Goal: Task Accomplishment & Management: Complete application form

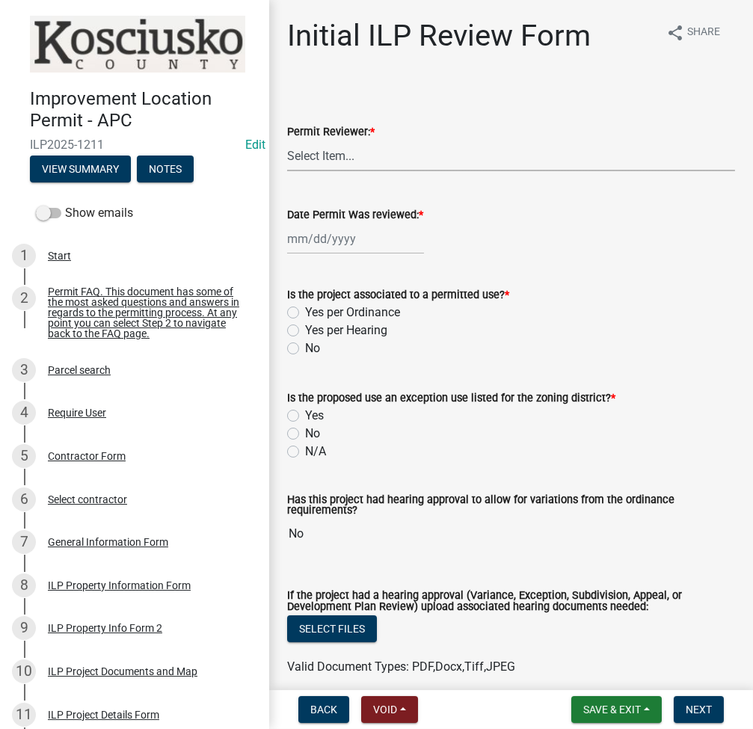
click at [372, 145] on select "Select Item... MMS LT AT CS [PERSON_NAME]" at bounding box center [511, 156] width 448 height 31
click at [287, 141] on select "Select Item... MMS LT AT CS [PERSON_NAME]" at bounding box center [511, 156] width 448 height 31
select select "fc758b50-acba-4166-9f24-5248f0f78016"
click at [321, 230] on div at bounding box center [355, 239] width 137 height 31
select select "9"
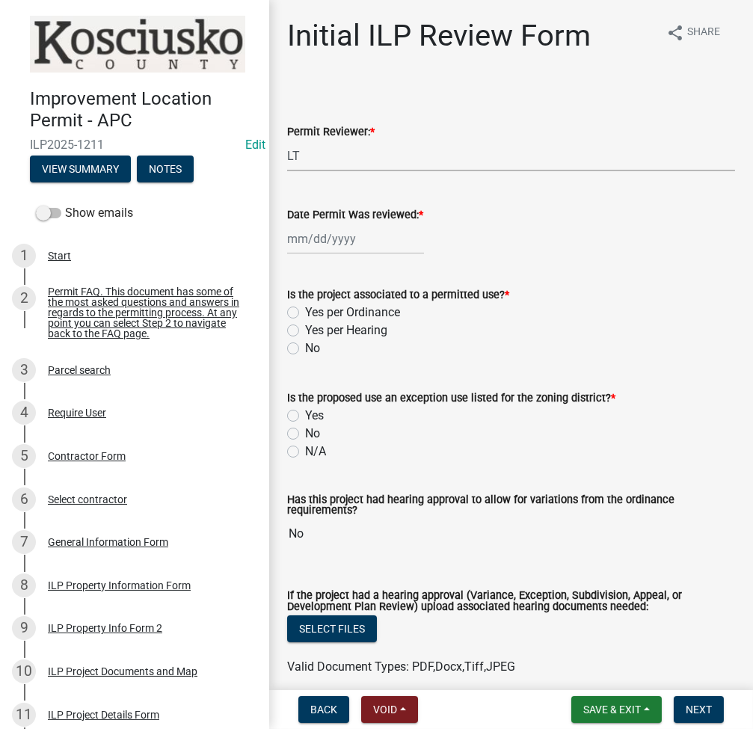
select select "2025"
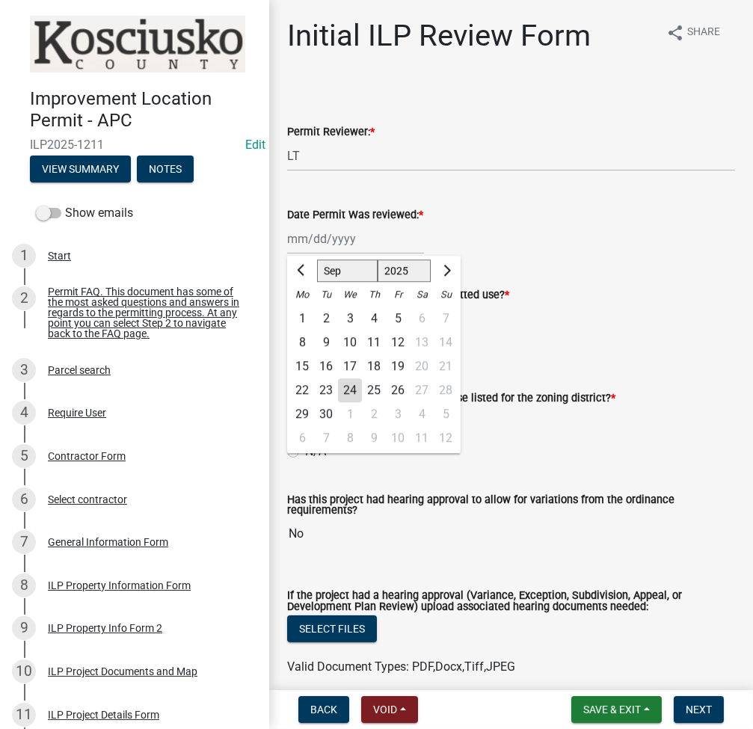
click at [353, 391] on div "24" at bounding box center [350, 391] width 24 height 24
type input "[DATE]"
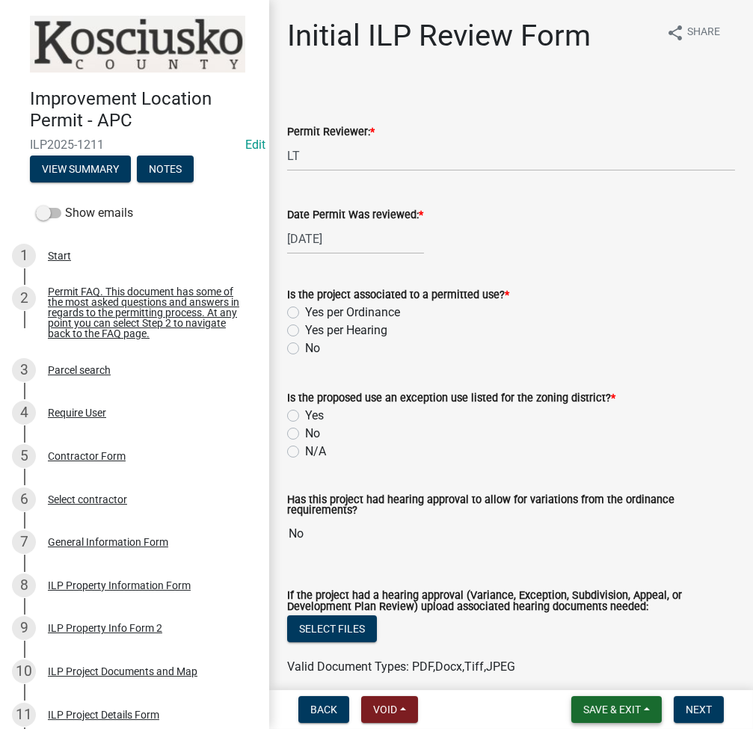
click at [589, 702] on button "Save & Exit" at bounding box center [617, 709] width 91 height 27
click at [579, 631] on button "Save" at bounding box center [602, 635] width 120 height 36
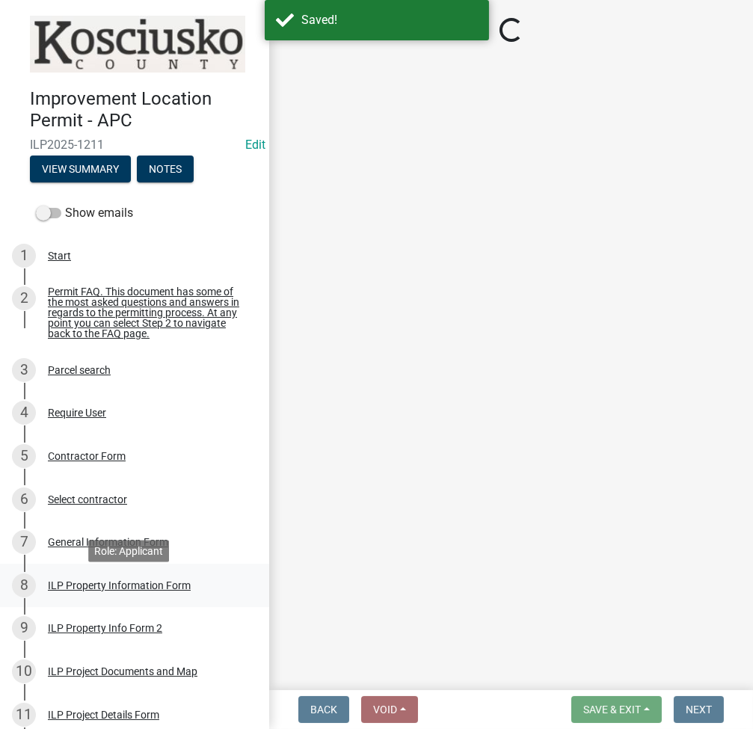
click at [96, 591] on div "ILP Property Information Form" at bounding box center [119, 586] width 143 height 10
select select "adf60358-013e-4c9f-9dad-09561f394e7b"
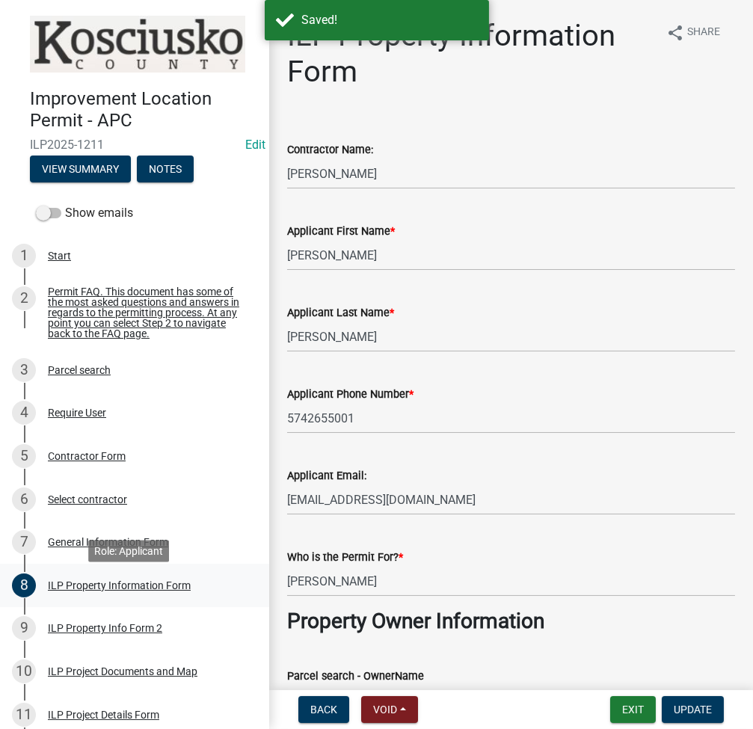
select select "fc758b50-acba-4166-9f24-5248f0f78016"
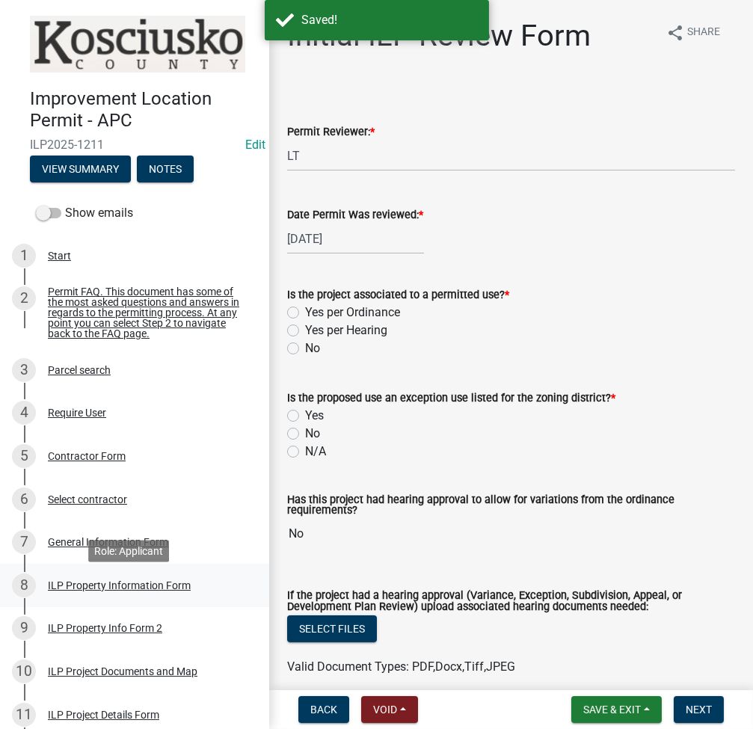
click at [91, 591] on div "ILP Property Information Form" at bounding box center [119, 586] width 143 height 10
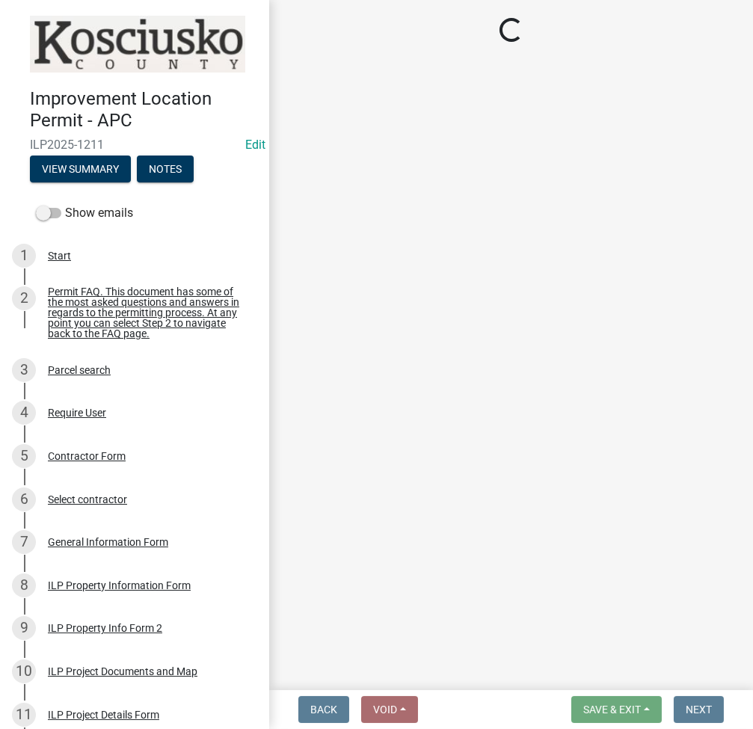
select select "adf60358-013e-4c9f-9dad-09561f394e7b"
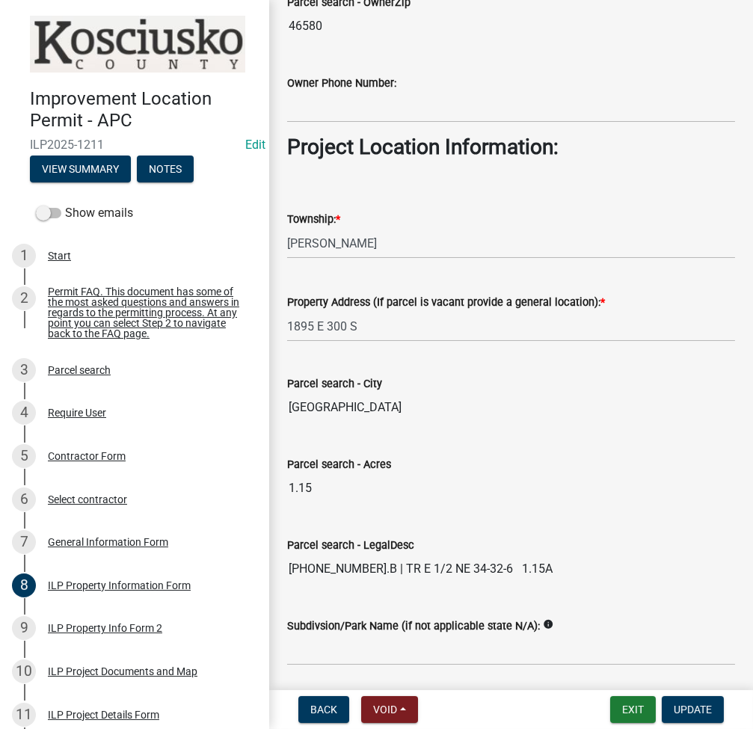
scroll to position [1127, 0]
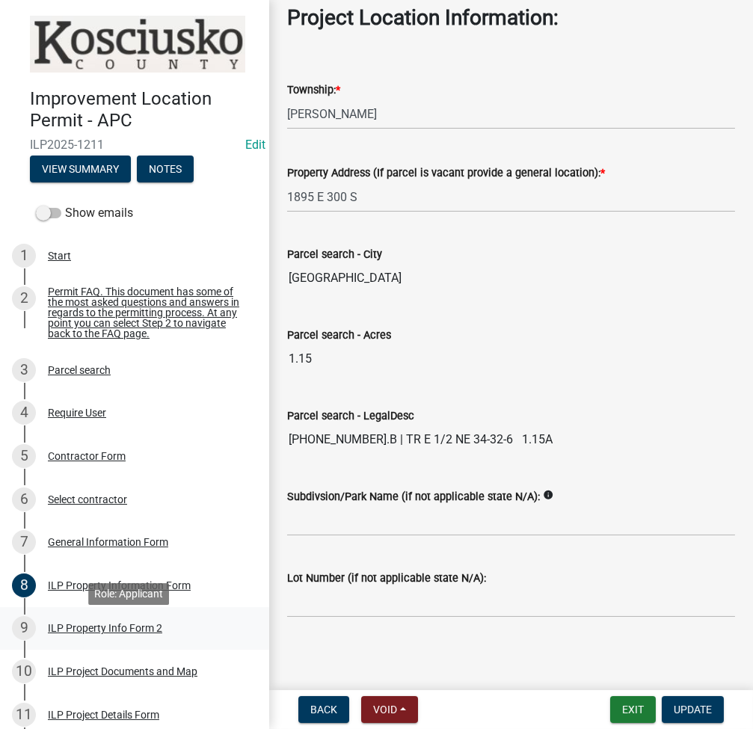
click at [99, 632] on div "ILP Property Info Form 2" at bounding box center [105, 628] width 114 height 10
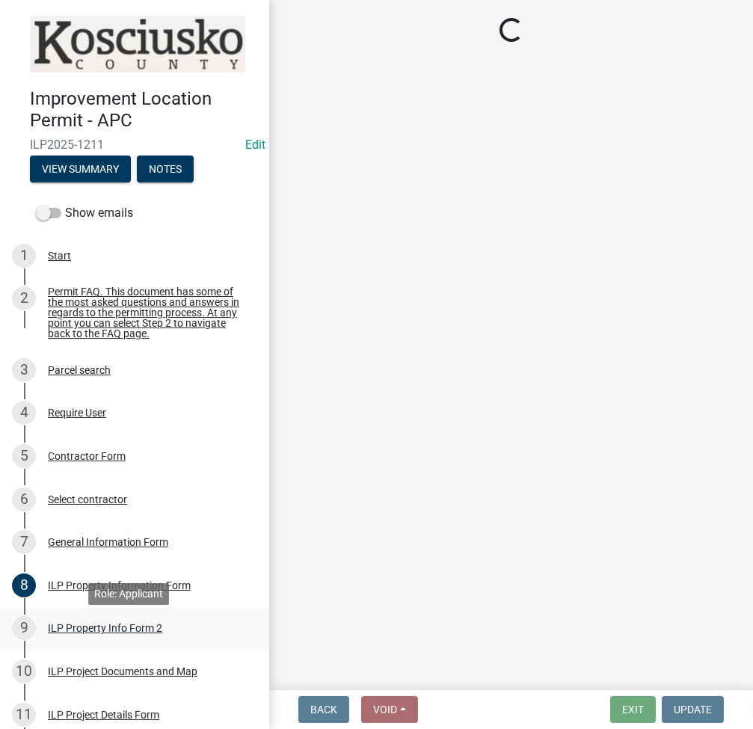
scroll to position [0, 0]
select select "0609af41-fe40-4fa2-880d-6f54f567ae8e"
select select "ea119d11-e52e-4559-b746-af06211fe819"
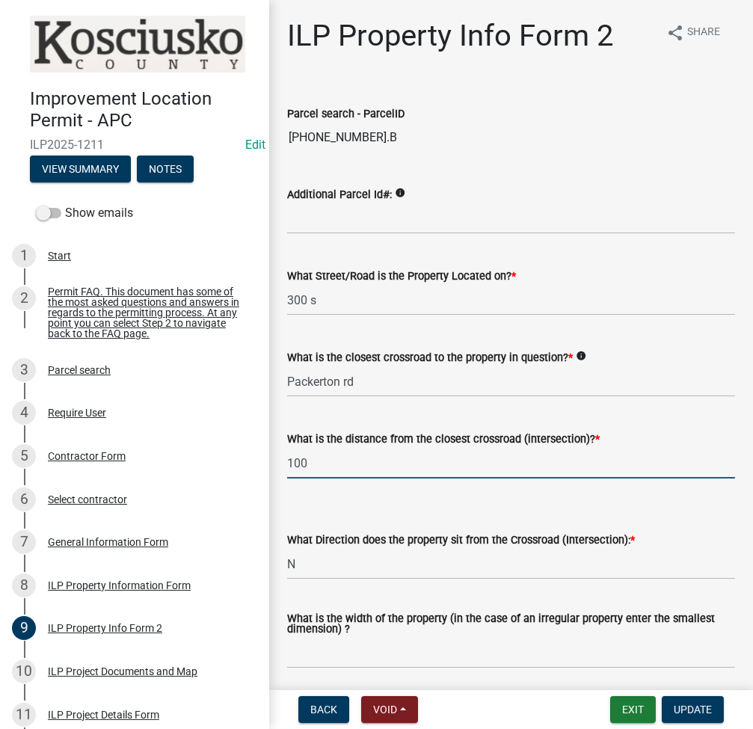
click at [337, 465] on input "100" at bounding box center [511, 463] width 448 height 31
type input "0"
click at [340, 565] on select "Select Item... N NE NW S SE SW E W" at bounding box center [511, 564] width 448 height 31
click at [287, 549] on select "Select Item... N NE NW S SE SW E W" at bounding box center [511, 564] width 448 height 31
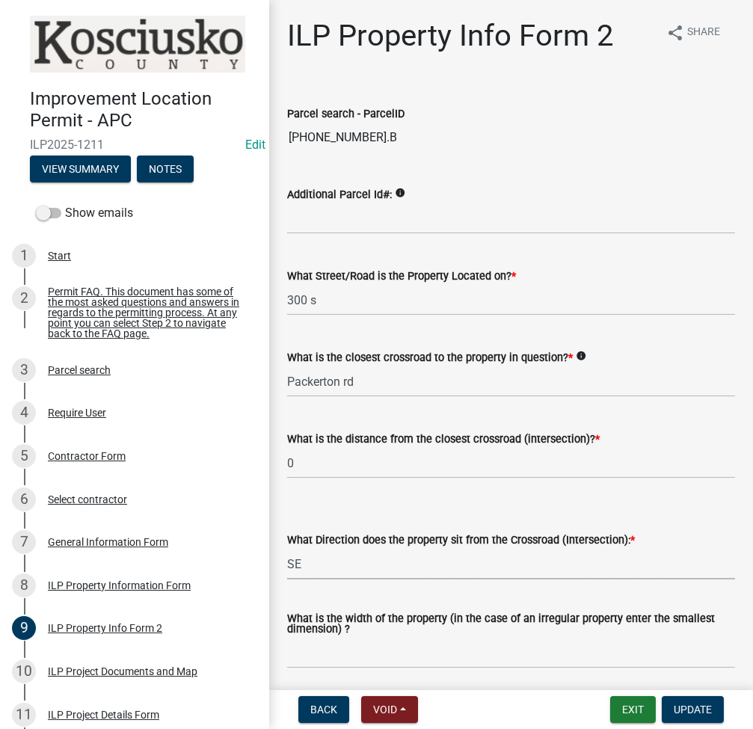
select select "95f26f45-efe7-401f-8852-73e4aff19d8b"
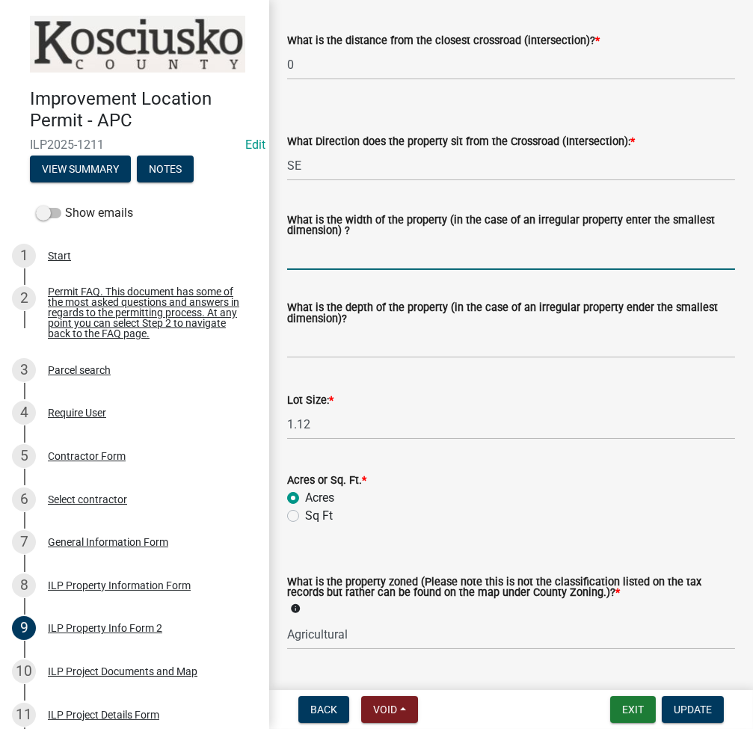
click at [323, 256] on input "What is the width of the property (in the case of an irregular property enter t…" at bounding box center [511, 254] width 448 height 31
type input "200"
type input "251.6"
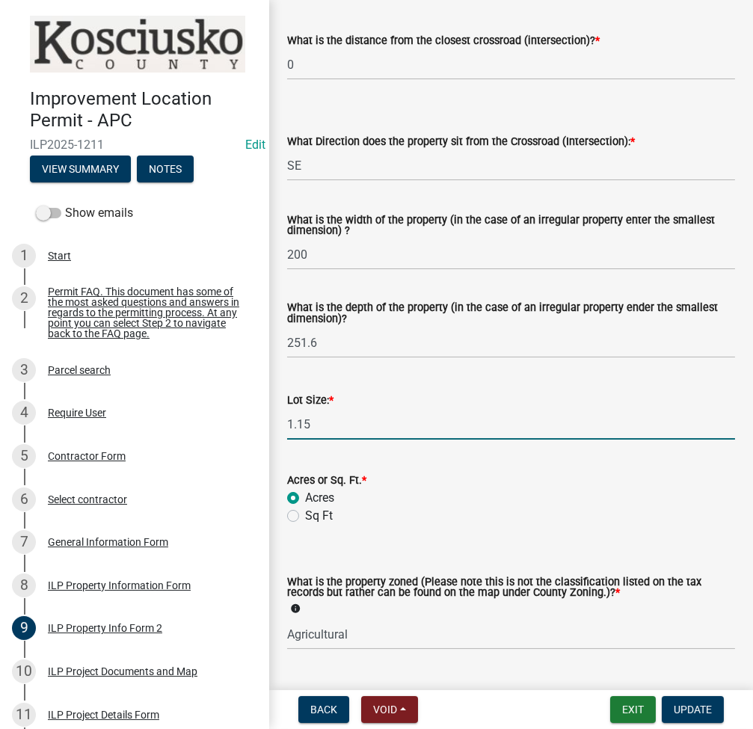
type input "1.15"
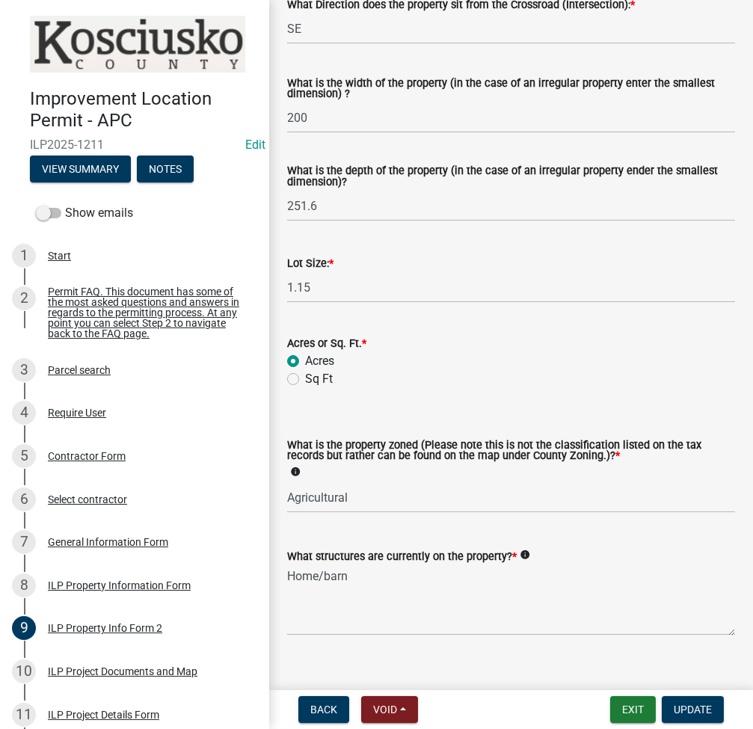
scroll to position [557, 0]
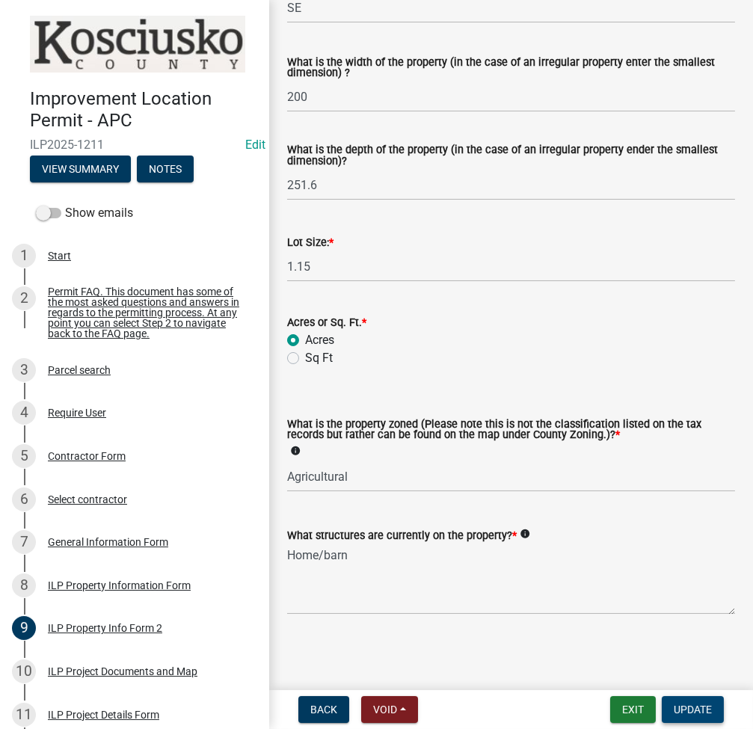
click at [708, 707] on span "Update" at bounding box center [693, 710] width 38 height 12
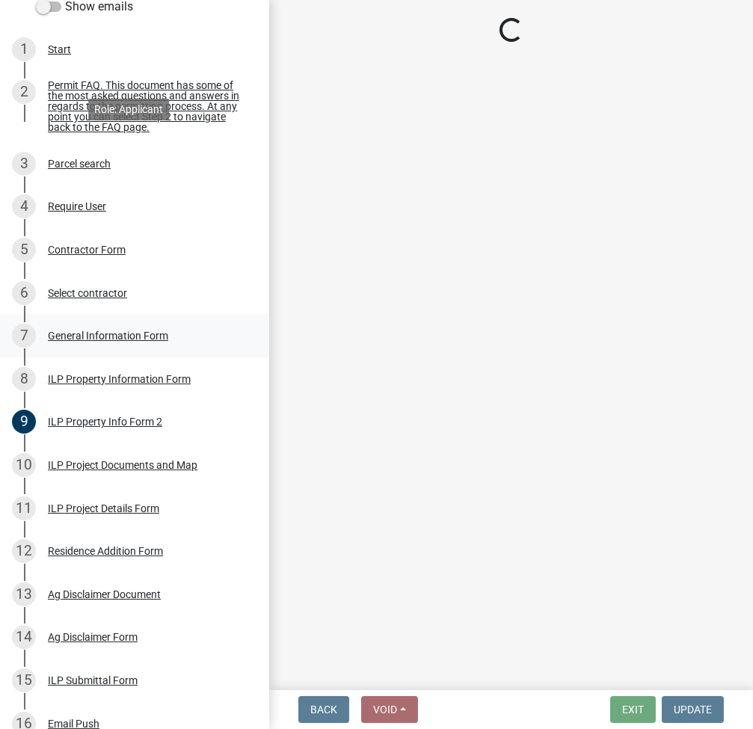
scroll to position [399, 0]
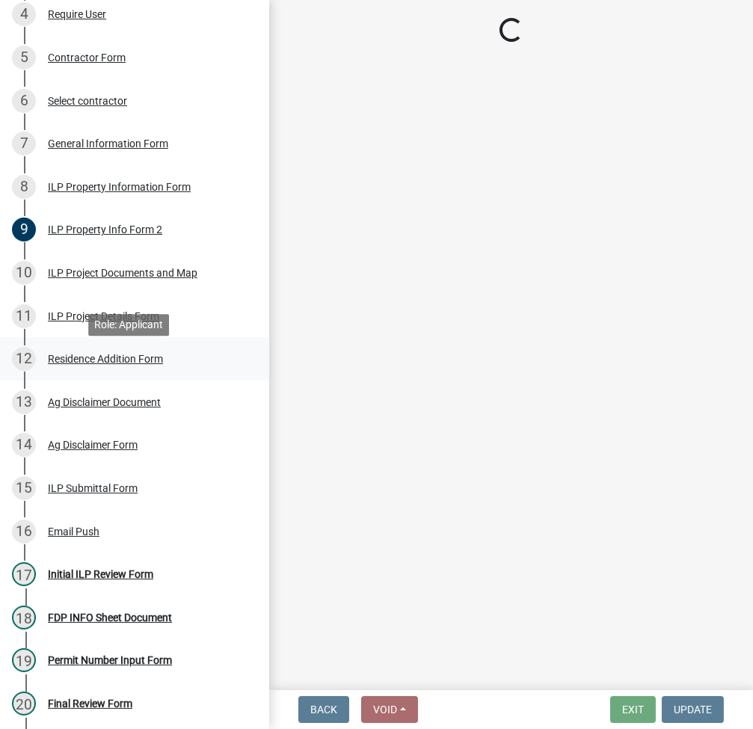
select select "fc758b50-acba-4166-9f24-5248f0f78016"
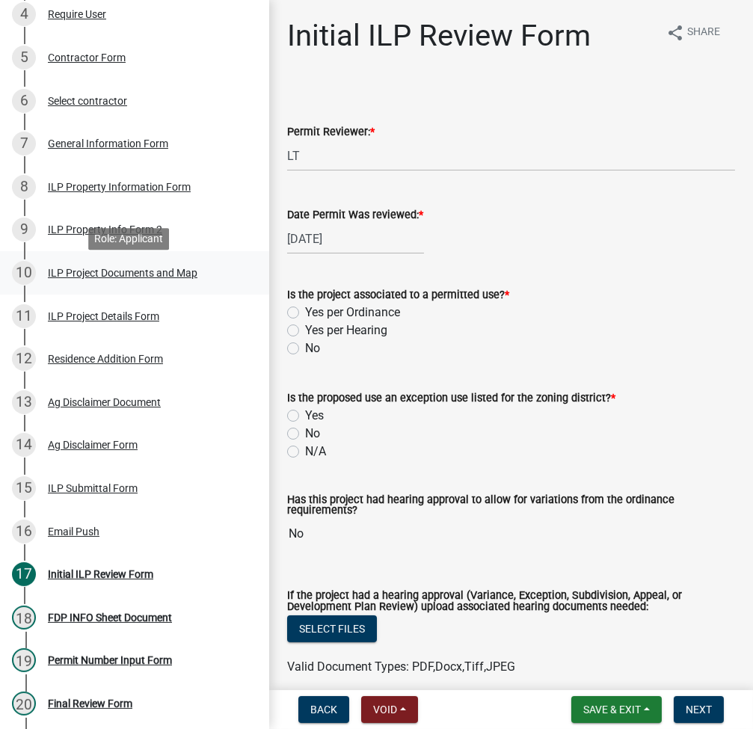
click at [94, 277] on div "ILP Project Documents and Map" at bounding box center [123, 273] width 150 height 10
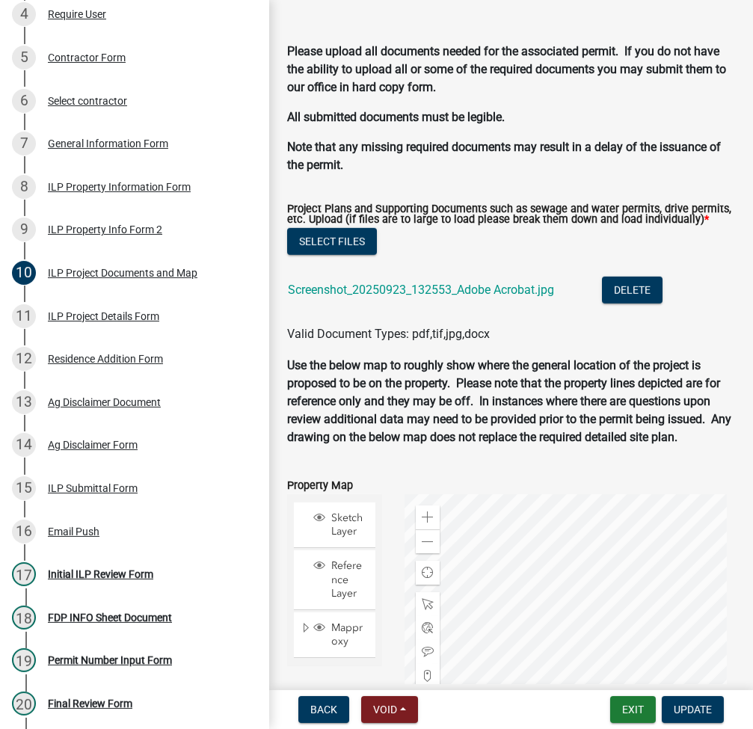
scroll to position [1795, 0]
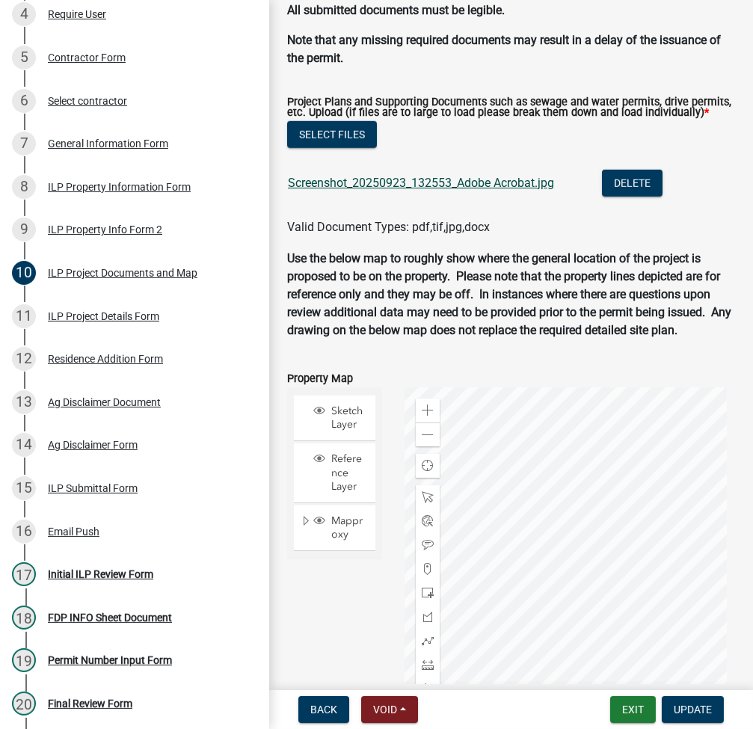
click at [509, 190] on link "Screenshot_20250923_132553_Adobe Acrobat.jpg" at bounding box center [421, 183] width 266 height 14
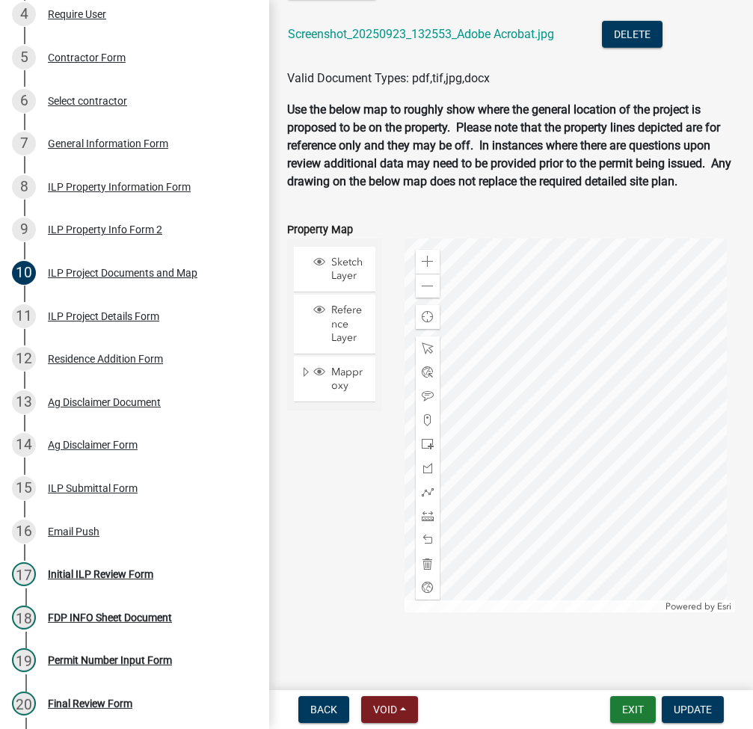
scroll to position [1999, 0]
click at [90, 322] on div "ILP Project Details Form" at bounding box center [103, 316] width 111 height 10
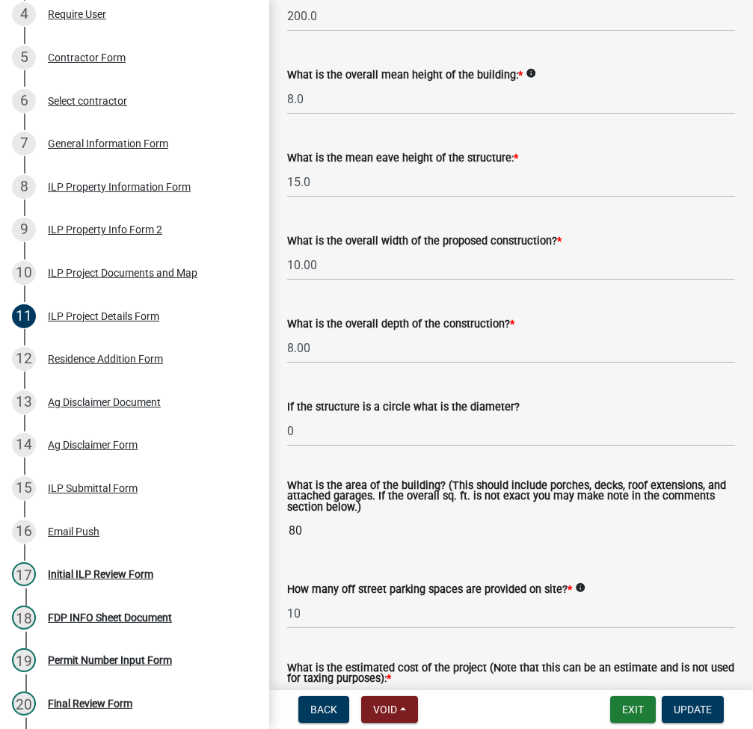
scroll to position [199, 0]
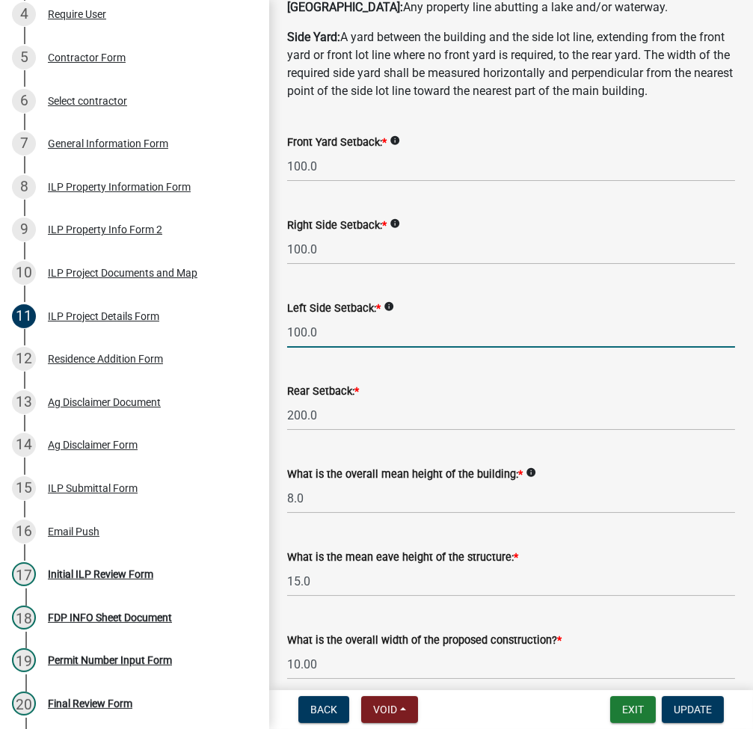
click at [373, 348] on input "100.0" at bounding box center [511, 332] width 448 height 31
type input "75.0"
click at [370, 431] on input "200.0" at bounding box center [511, 415] width 448 height 31
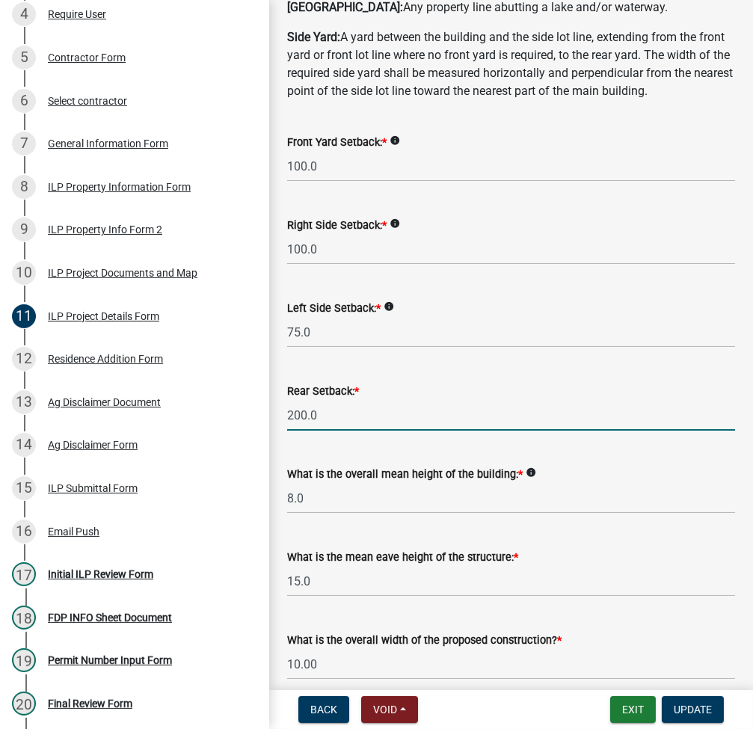
click at [343, 431] on input "200.0" at bounding box center [511, 415] width 448 height 31
type input "150.0"
click at [605, 514] on input "8.0" at bounding box center [511, 498] width 448 height 31
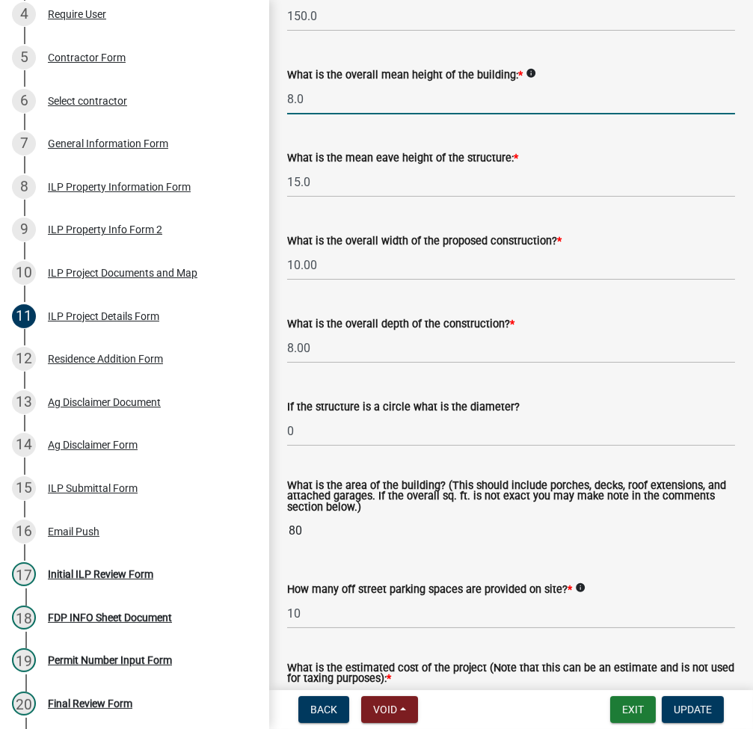
scroll to position [797, 0]
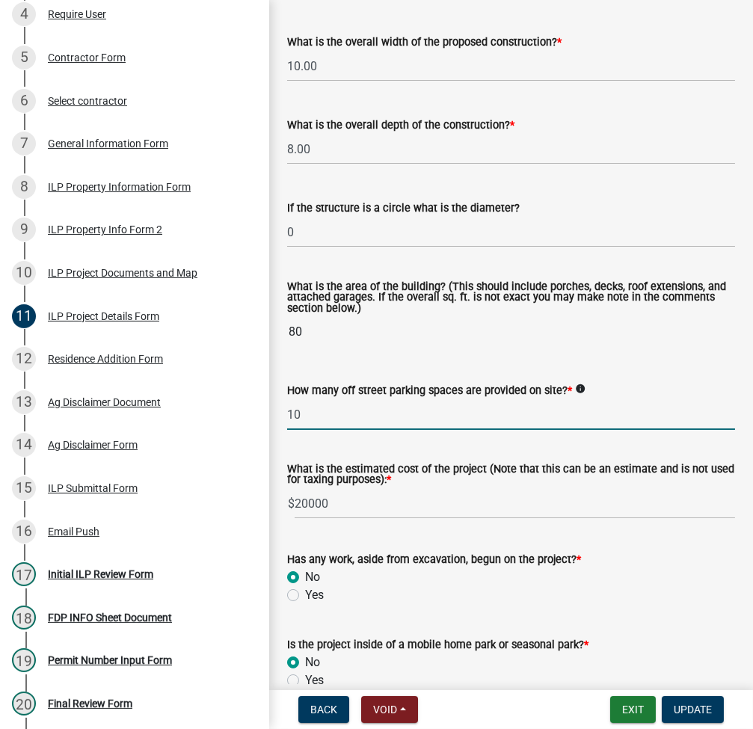
click at [346, 430] on input "10" at bounding box center [511, 414] width 448 height 31
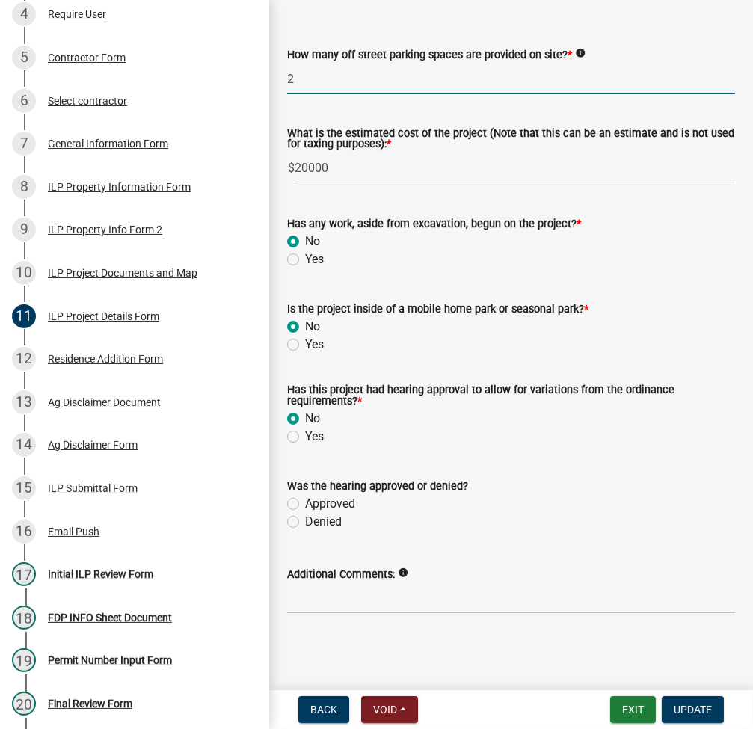
scroll to position [1169, 0]
type input "2"
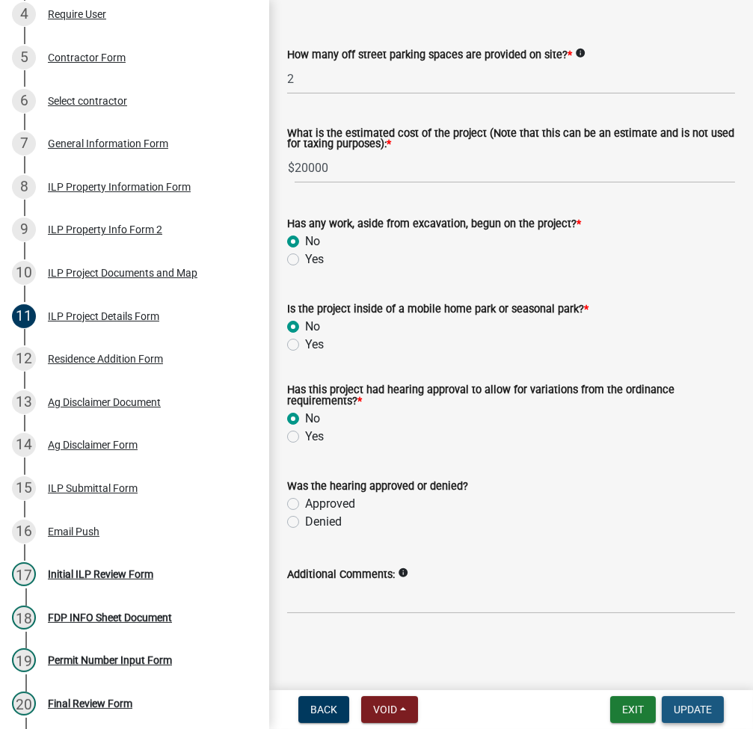
click at [694, 714] on span "Update" at bounding box center [693, 710] width 38 height 12
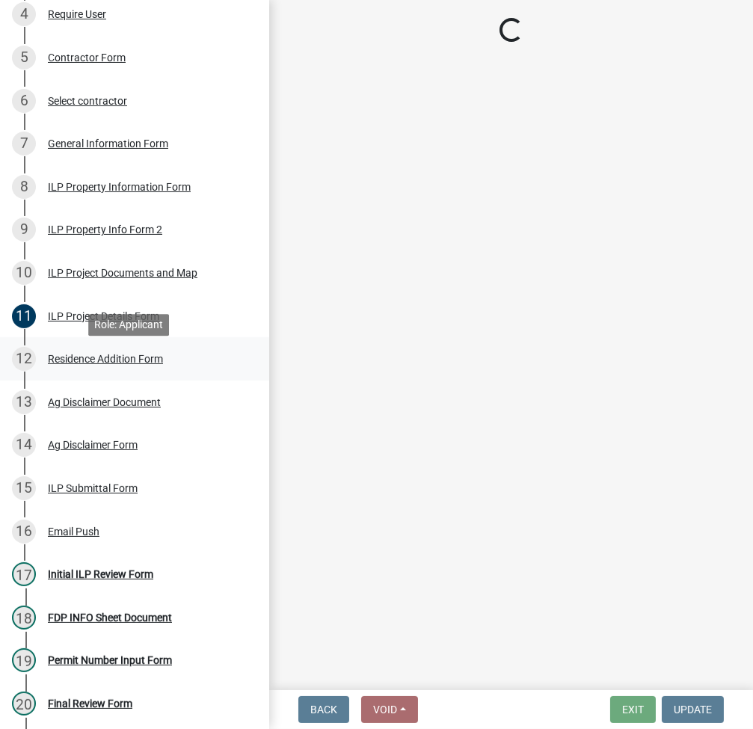
select select "fc758b50-acba-4166-9f24-5248f0f78016"
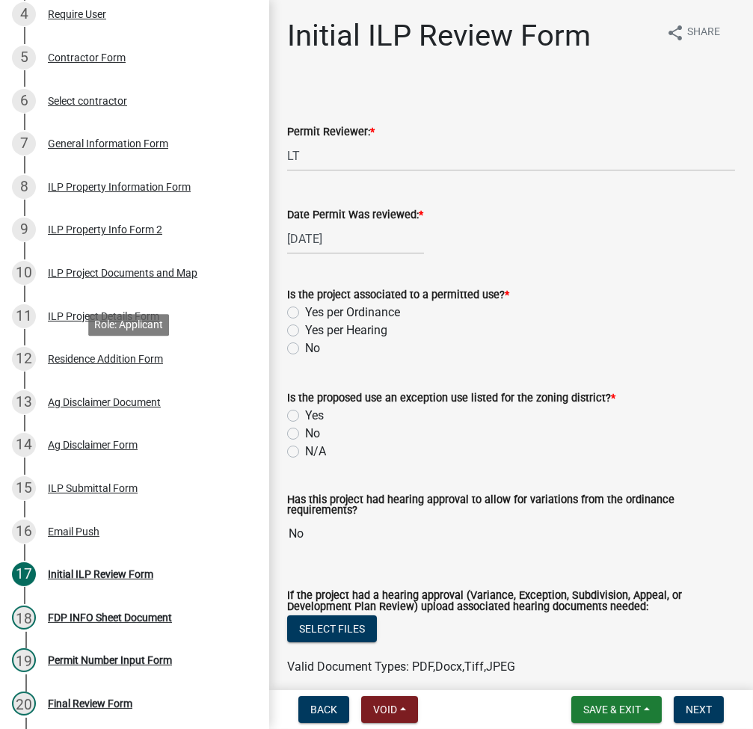
click at [129, 364] on div "Residence Addition Form" at bounding box center [105, 359] width 115 height 10
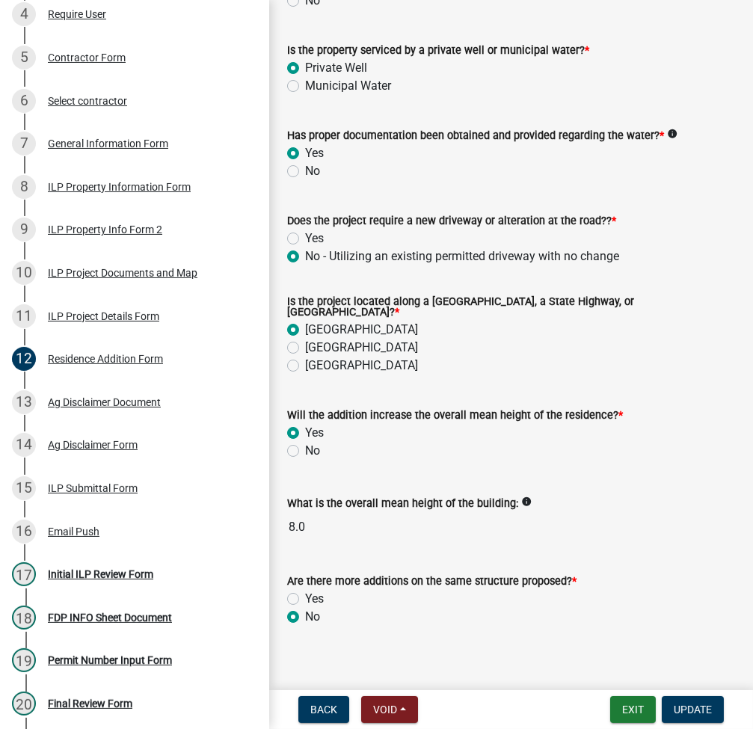
scroll to position [405, 0]
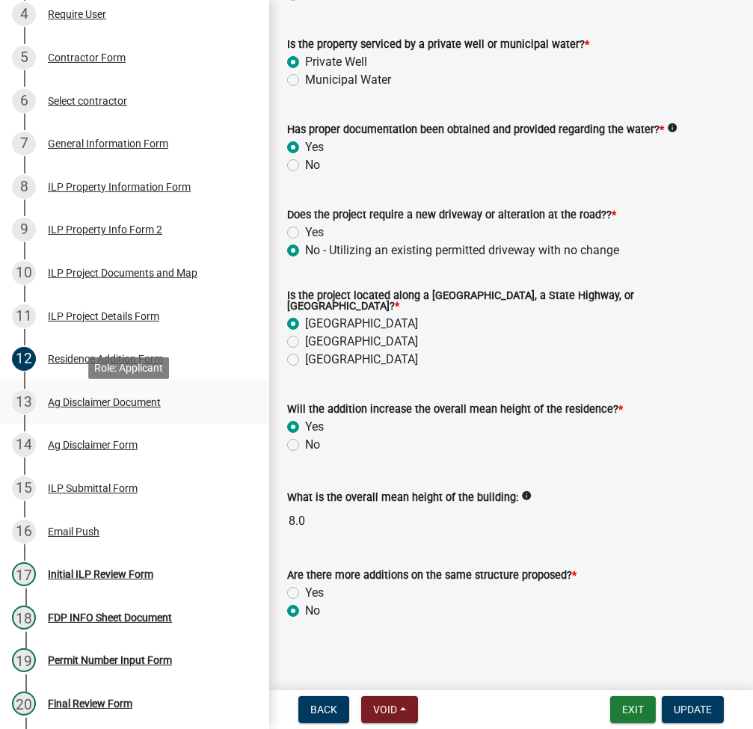
click at [126, 408] on div "Ag Disclaimer Document" at bounding box center [104, 402] width 113 height 10
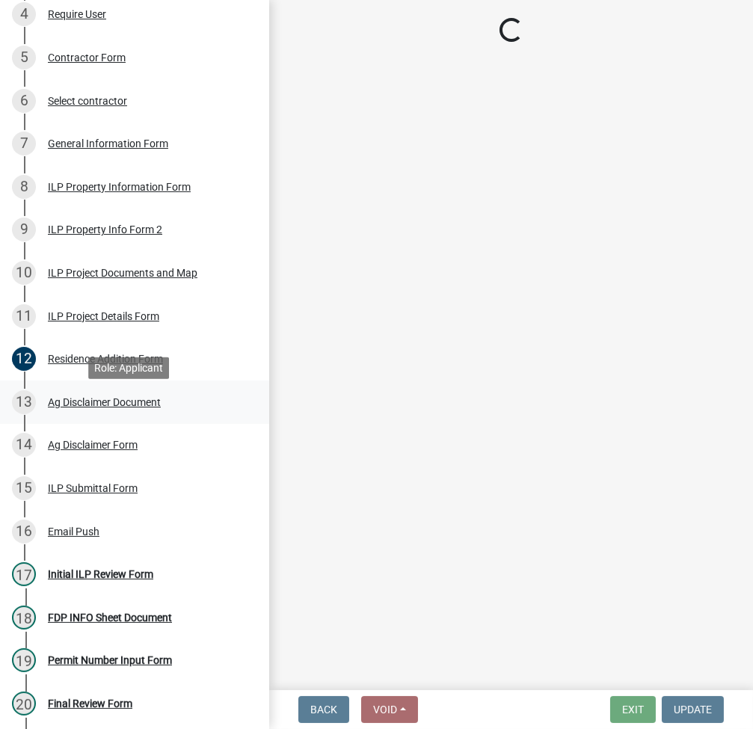
scroll to position [0, 0]
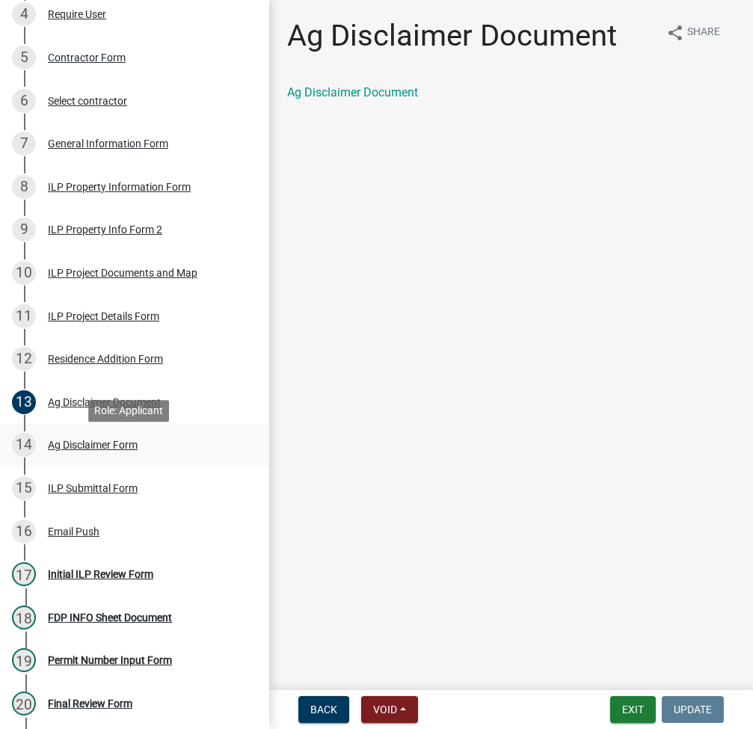
click at [105, 445] on div "14 Ag Disclaimer Form" at bounding box center [128, 445] width 233 height 24
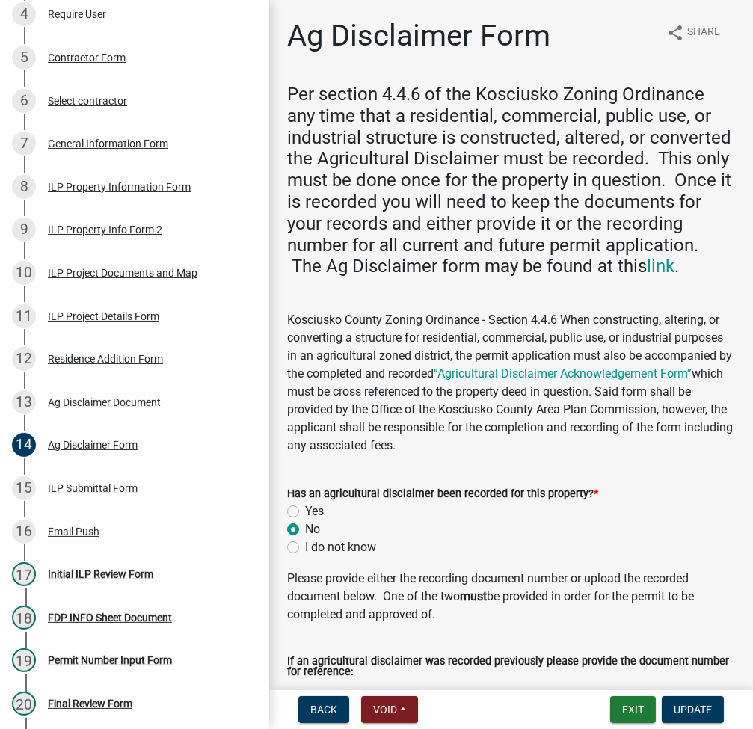
scroll to position [447, 0]
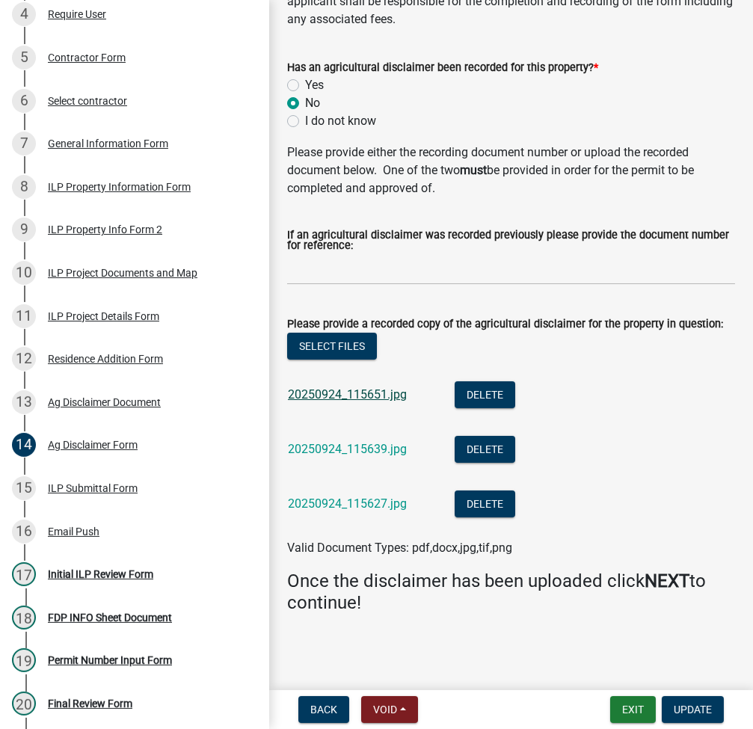
click at [352, 399] on link "20250924_115651.jpg" at bounding box center [347, 395] width 119 height 14
click at [325, 450] on link "20250924_115639.jpg" at bounding box center [347, 449] width 119 height 14
click at [338, 505] on link "20250924_115627.jpg" at bounding box center [347, 504] width 119 height 14
click at [105, 273] on div "ILP Project Documents and Map" at bounding box center [123, 273] width 150 height 10
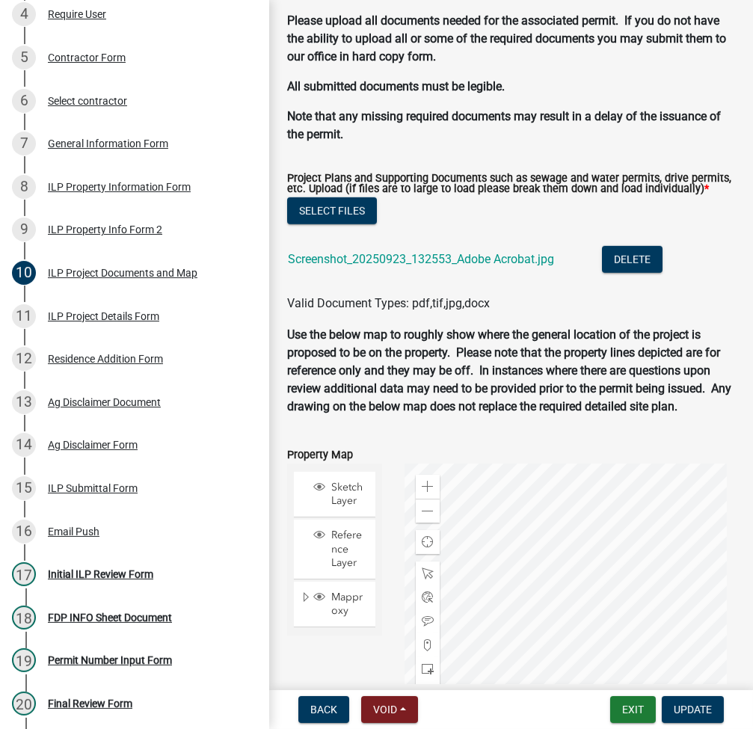
scroll to position [1596, 0]
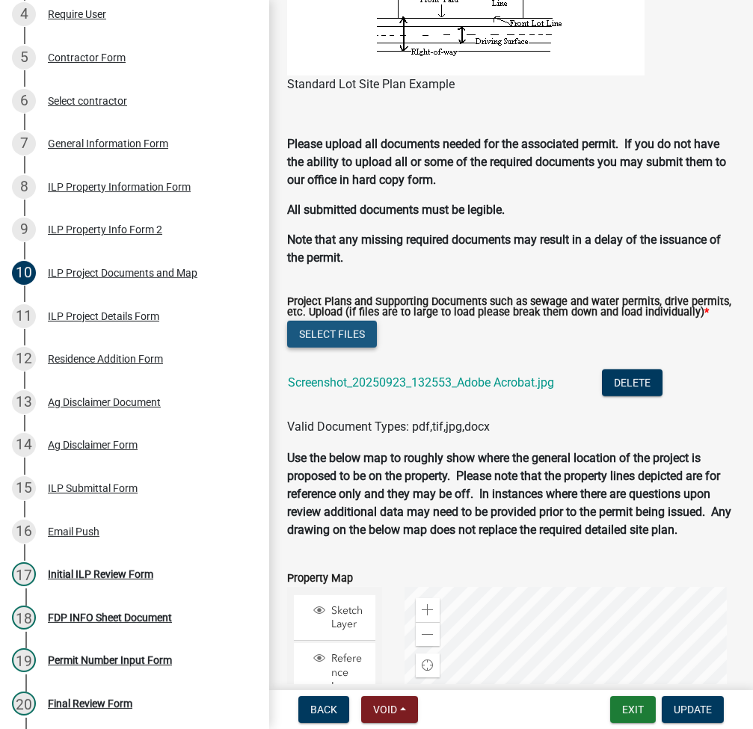
click at [337, 348] on button "Select files" at bounding box center [332, 334] width 90 height 27
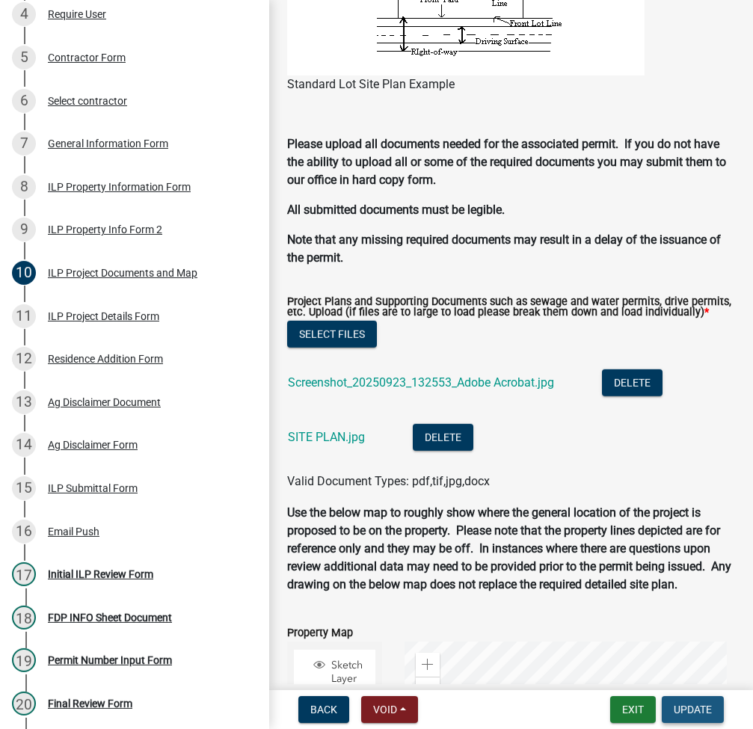
click at [687, 704] on span "Update" at bounding box center [693, 710] width 38 height 12
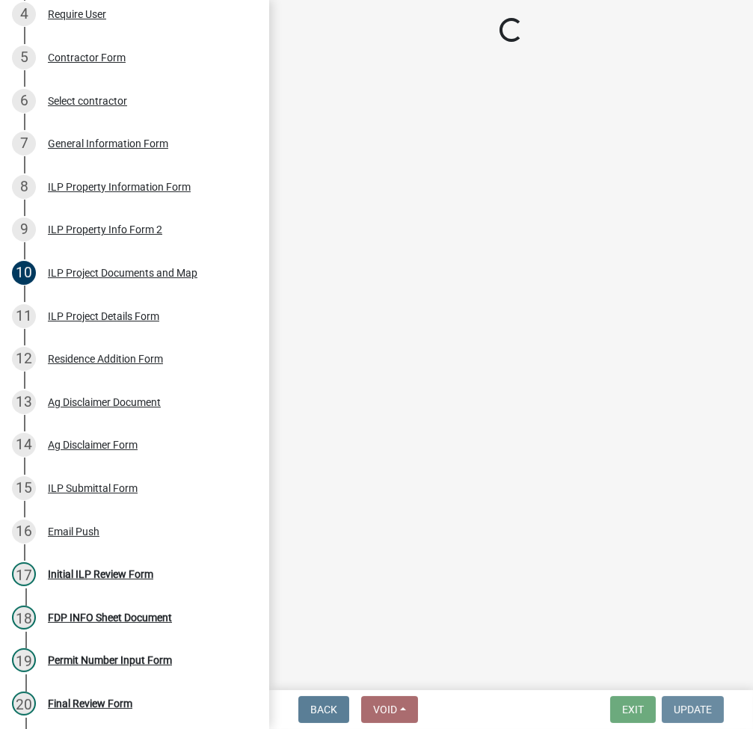
scroll to position [0, 0]
select select "fc758b50-acba-4166-9f24-5248f0f78016"
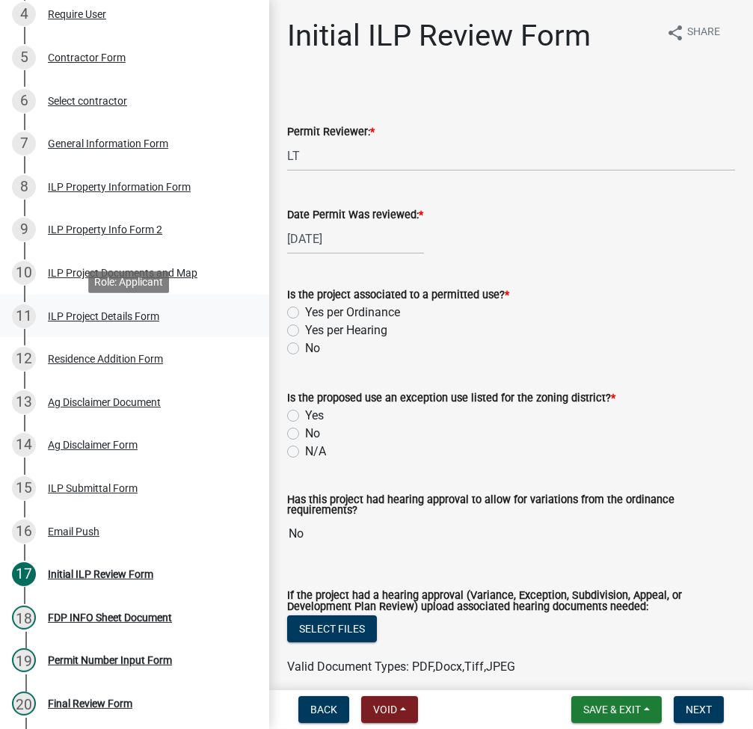
click at [84, 320] on div "ILP Project Details Form" at bounding box center [103, 316] width 111 height 10
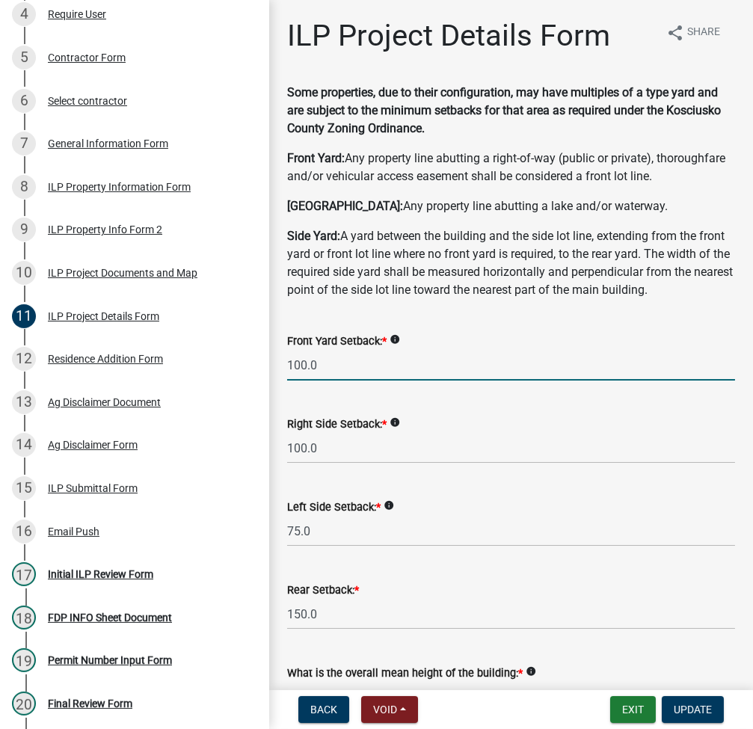
click at [322, 381] on input "100.0" at bounding box center [511, 365] width 448 height 31
click at [323, 381] on input "100.0" at bounding box center [511, 365] width 448 height 31
type input "69.0"
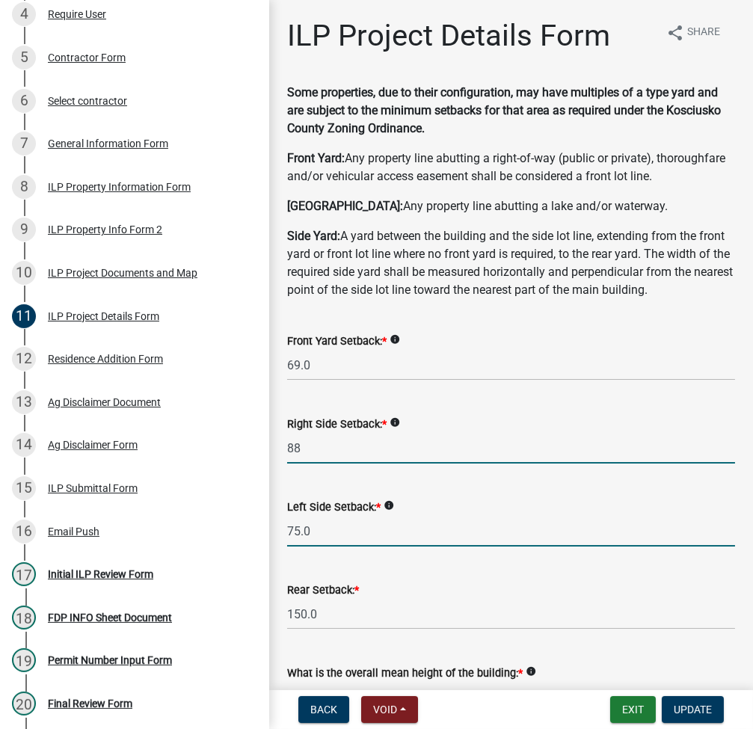
type input "88.0"
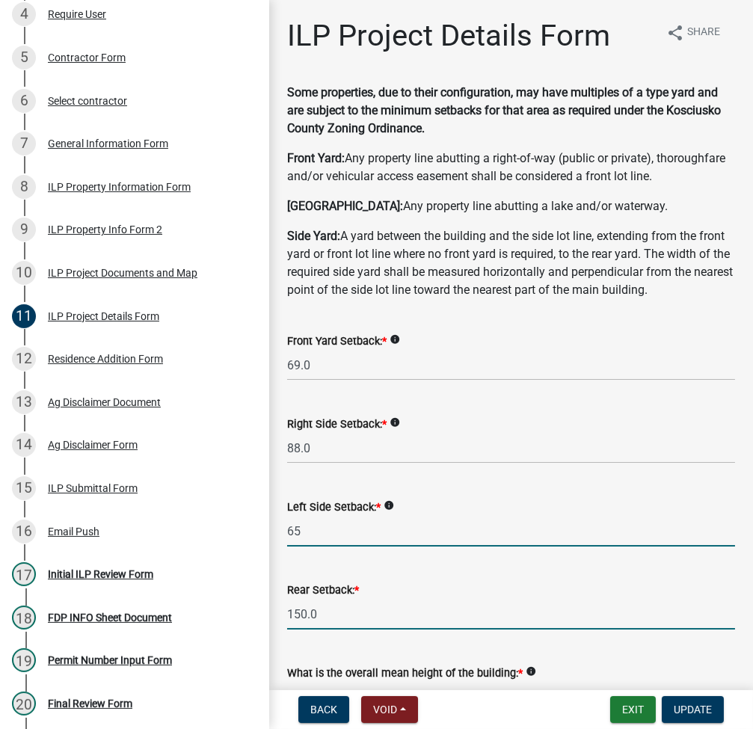
type input "65.0"
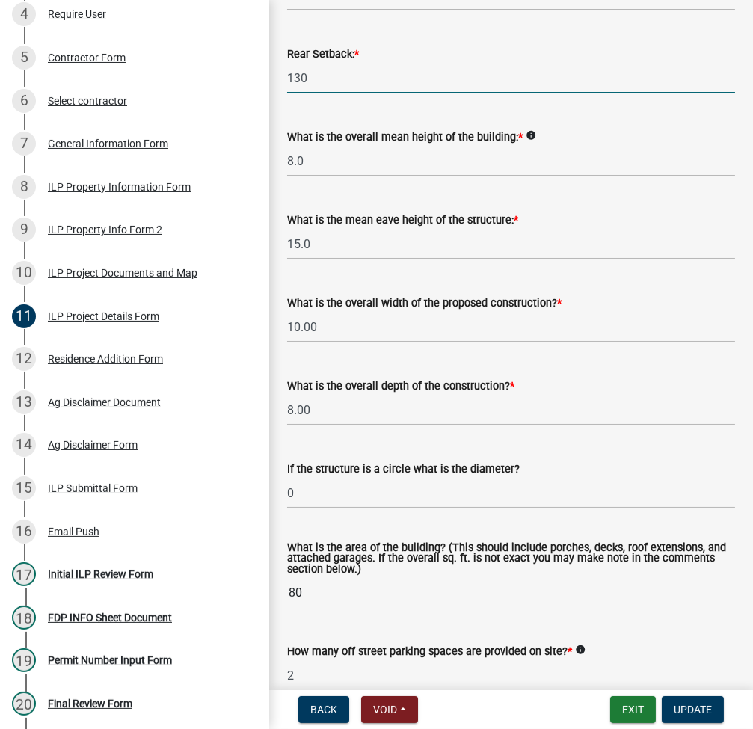
scroll to position [598, 0]
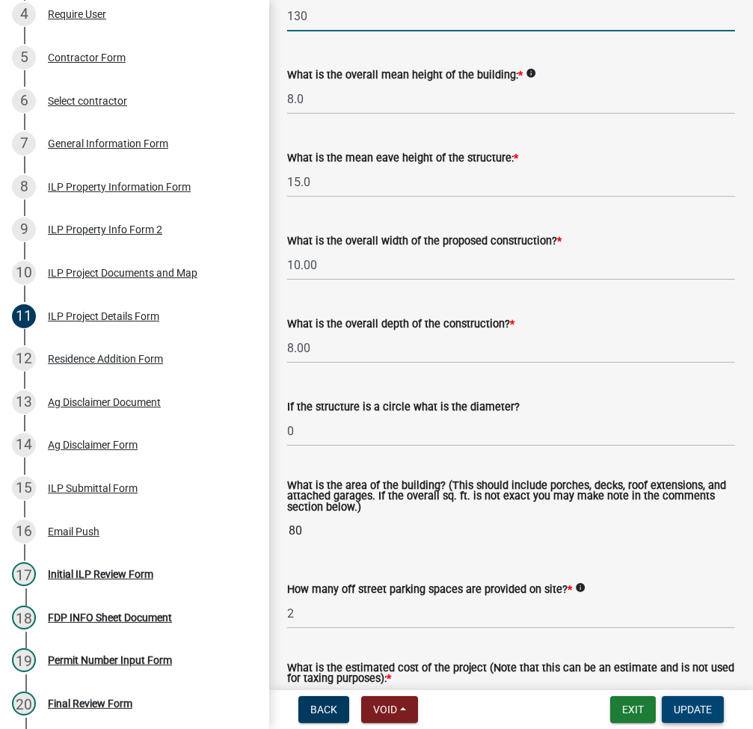
type input "130.0"
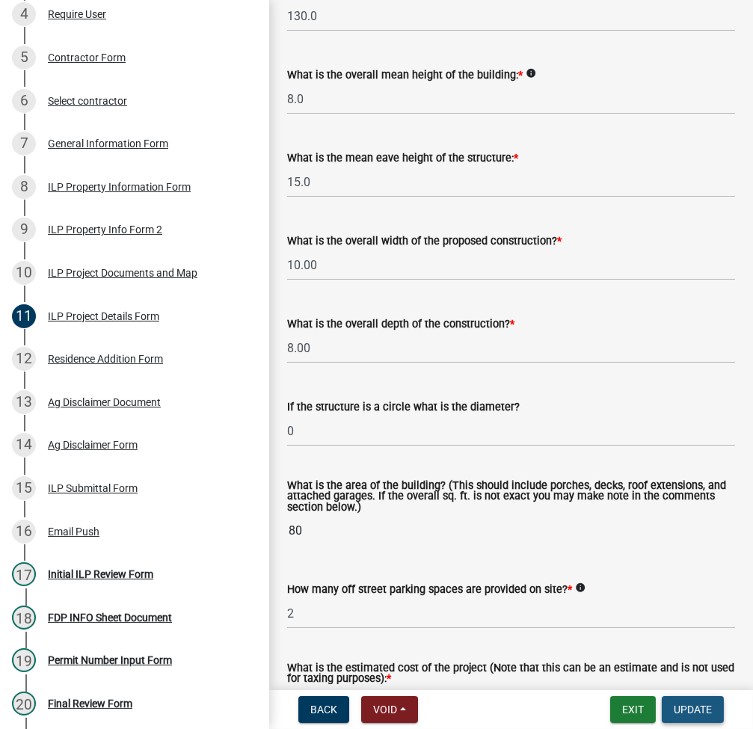
click at [698, 705] on span "Update" at bounding box center [693, 710] width 38 height 12
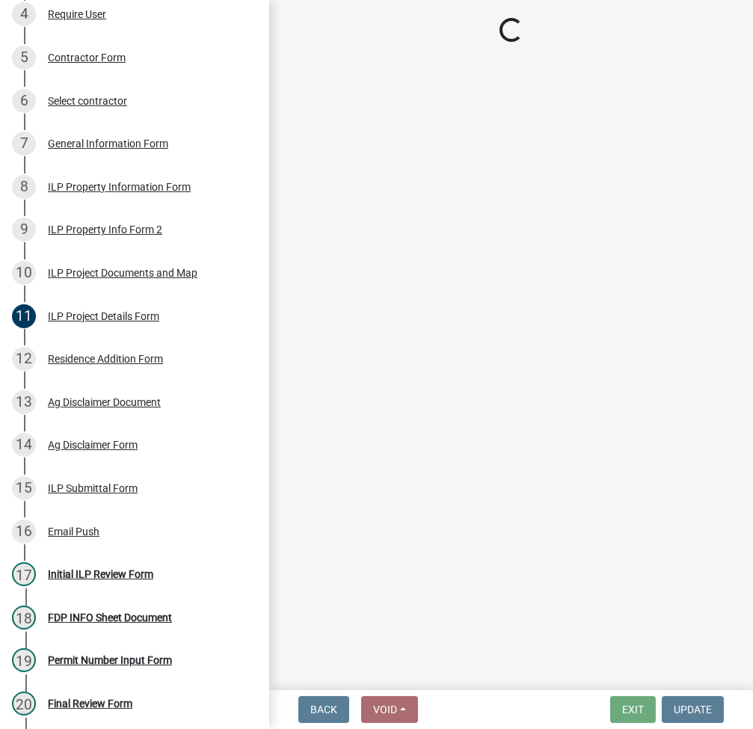
select select "fc758b50-acba-4166-9f24-5248f0f78016"
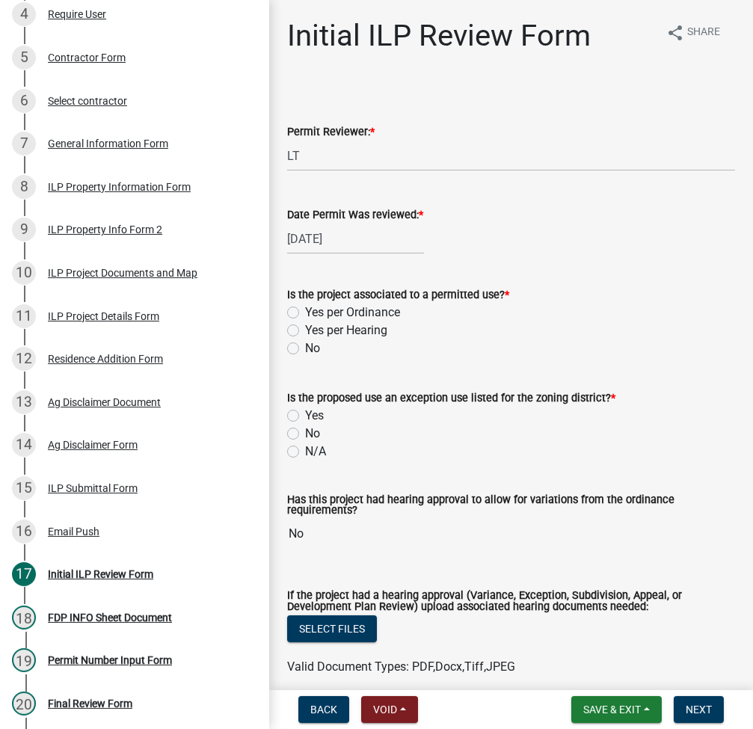
click at [305, 311] on label "Yes per Ordinance" at bounding box center [352, 313] width 95 height 18
click at [305, 311] on input "Yes per Ordinance" at bounding box center [310, 309] width 10 height 10
radio input "true"
click at [305, 431] on label "No" at bounding box center [312, 434] width 15 height 18
click at [305, 431] on input "No" at bounding box center [310, 430] width 10 height 10
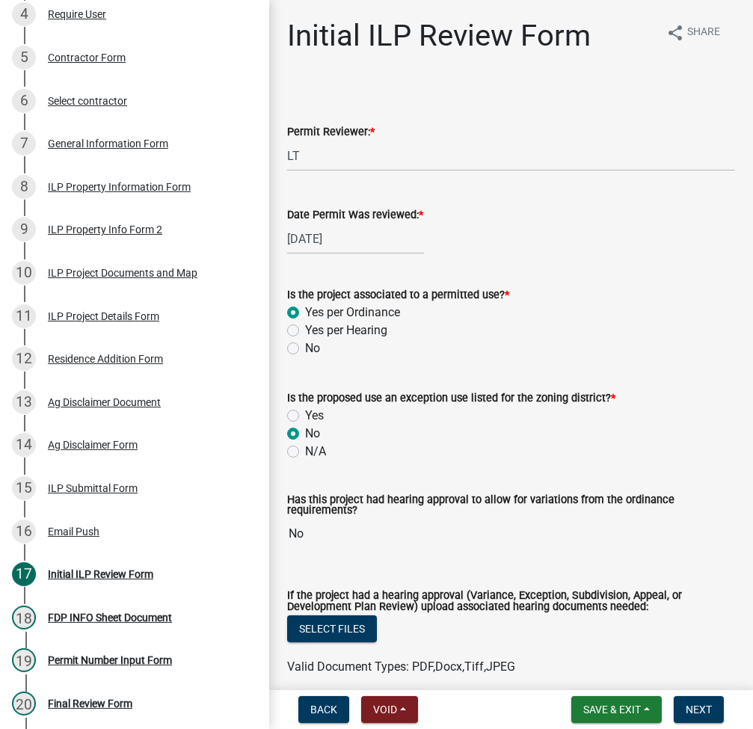
radio input "true"
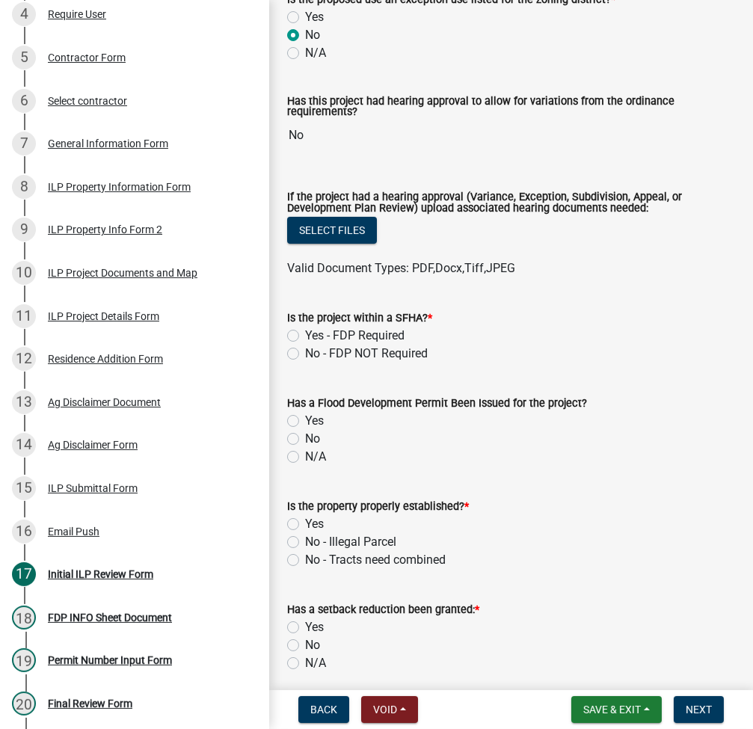
click at [305, 352] on label "No - FDP NOT Required" at bounding box center [366, 354] width 123 height 18
click at [305, 352] on input "No - FDP NOT Required" at bounding box center [310, 350] width 10 height 10
radio input "true"
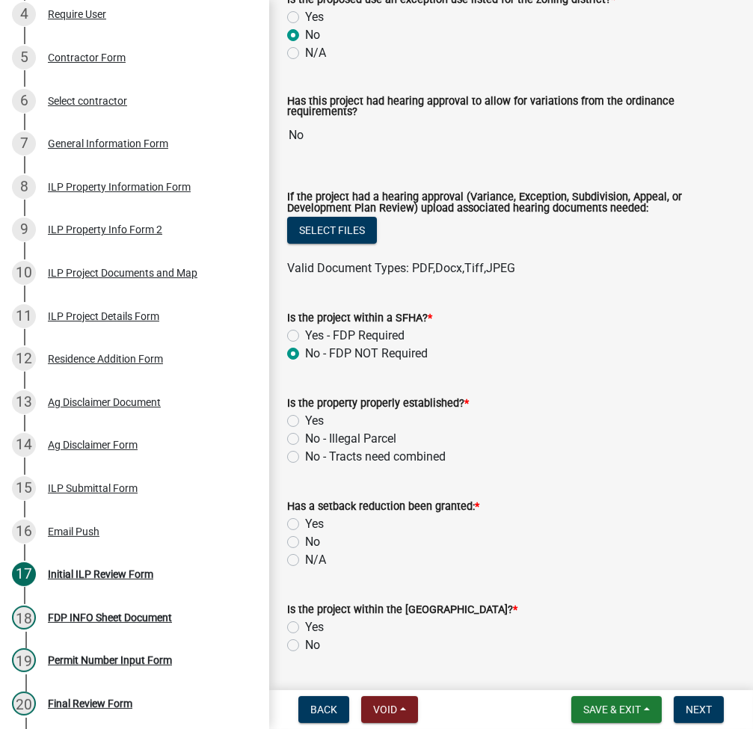
click at [305, 416] on label "Yes" at bounding box center [314, 421] width 19 height 18
click at [305, 416] on input "Yes" at bounding box center [310, 417] width 10 height 10
radio input "true"
click at [305, 539] on label "No" at bounding box center [312, 542] width 15 height 18
click at [305, 539] on input "No" at bounding box center [310, 538] width 10 height 10
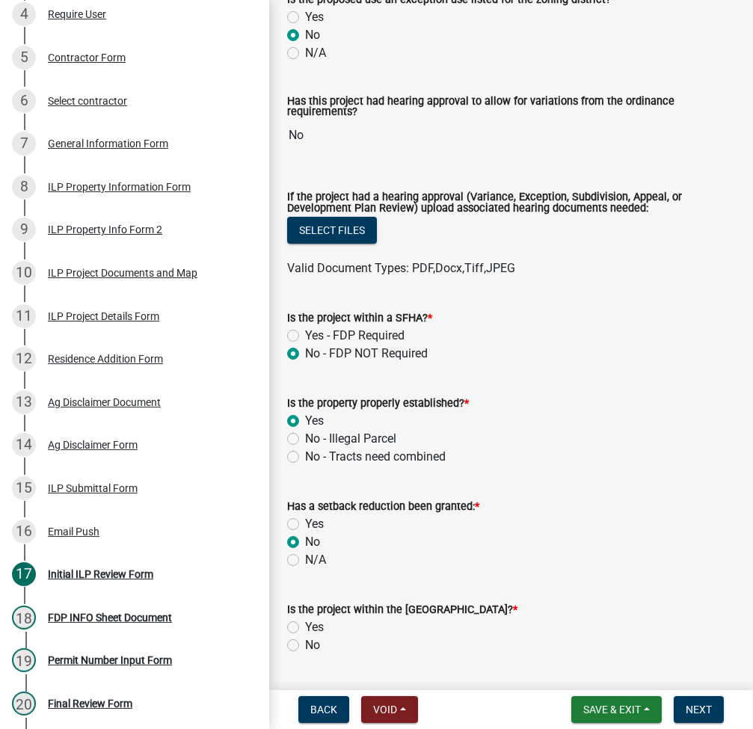
radio input "true"
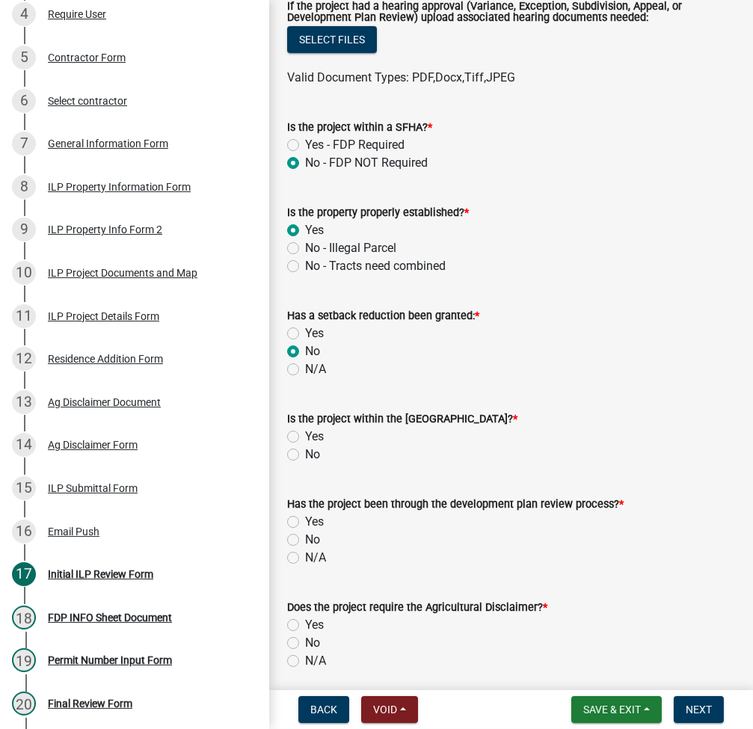
scroll to position [598, 0]
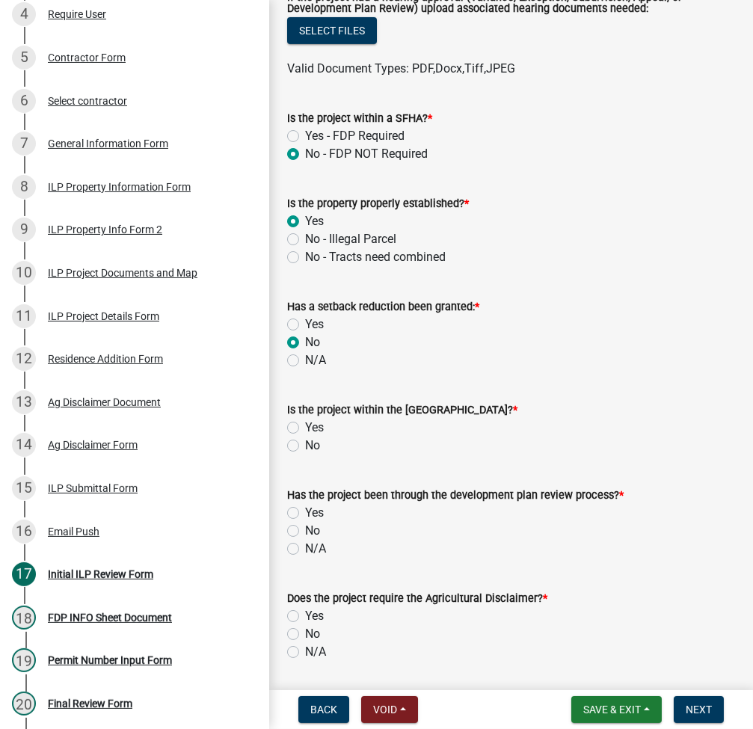
click at [305, 447] on label "No" at bounding box center [312, 446] width 15 height 18
click at [305, 447] on input "No" at bounding box center [310, 442] width 10 height 10
radio input "true"
click at [305, 549] on label "N/A" at bounding box center [315, 549] width 21 height 18
click at [305, 549] on input "N/A" at bounding box center [310, 545] width 10 height 10
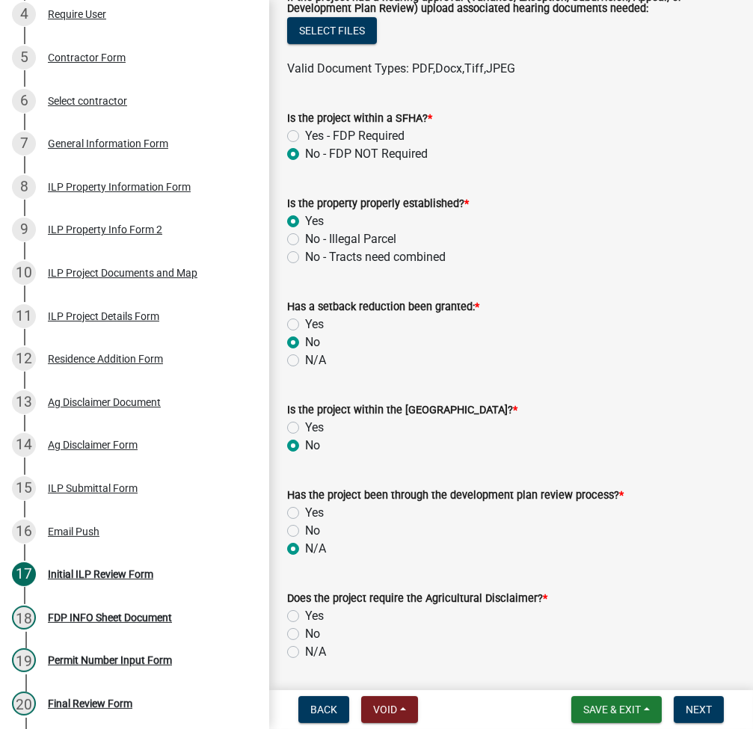
radio input "true"
click at [305, 613] on label "Yes" at bounding box center [314, 616] width 19 height 18
click at [305, 613] on input "Yes" at bounding box center [310, 612] width 10 height 10
radio input "true"
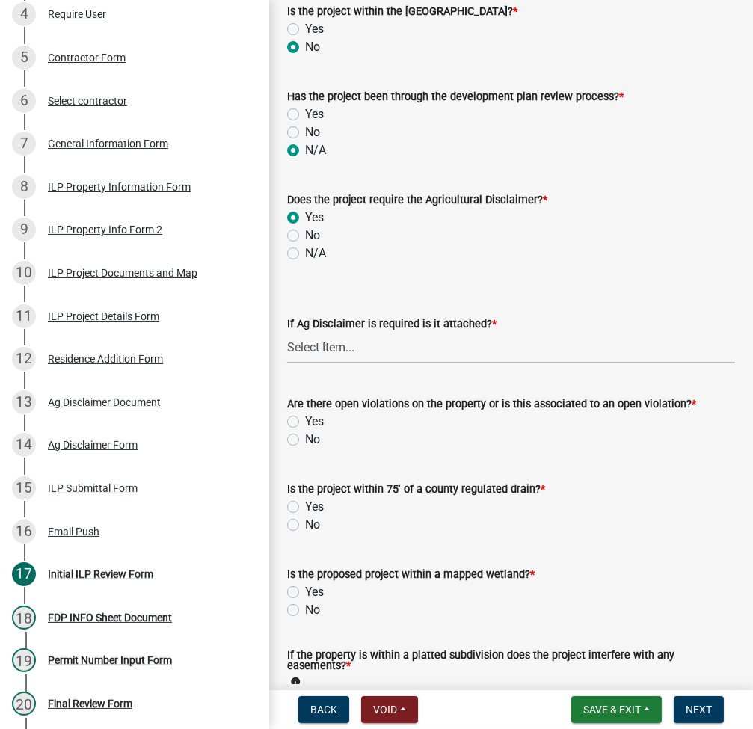
click at [382, 346] on select "Select Item... Yes No" at bounding box center [511, 348] width 448 height 31
click at [287, 333] on select "Select Item... Yes No" at bounding box center [511, 348] width 448 height 31
select select "848ca50e-fe36-4303-a6f7-2f0fd11b41b3"
click at [305, 438] on label "No" at bounding box center [312, 440] width 15 height 18
click at [305, 438] on input "No" at bounding box center [310, 436] width 10 height 10
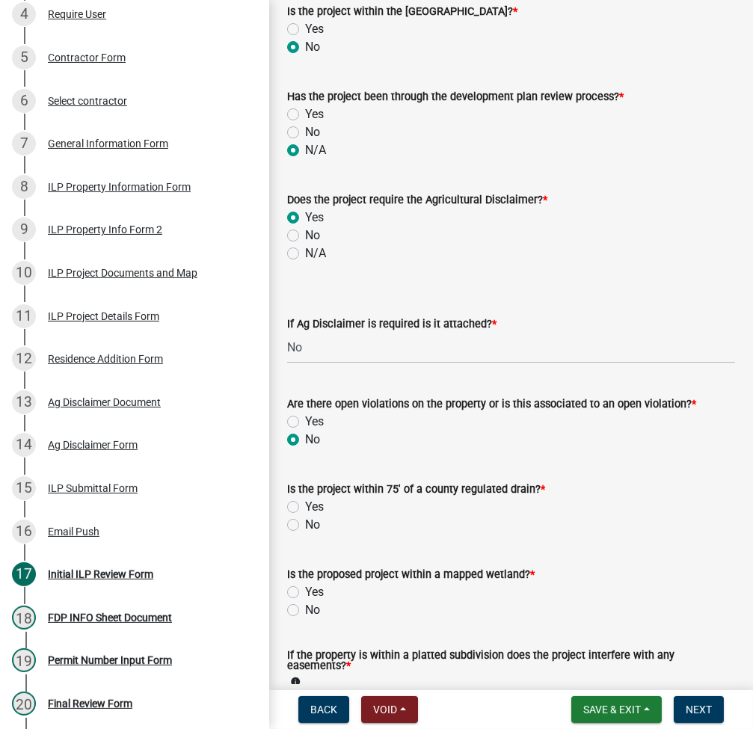
radio input "true"
click at [305, 527] on label "No" at bounding box center [312, 525] width 15 height 18
click at [305, 526] on input "No" at bounding box center [310, 521] width 10 height 10
radio input "true"
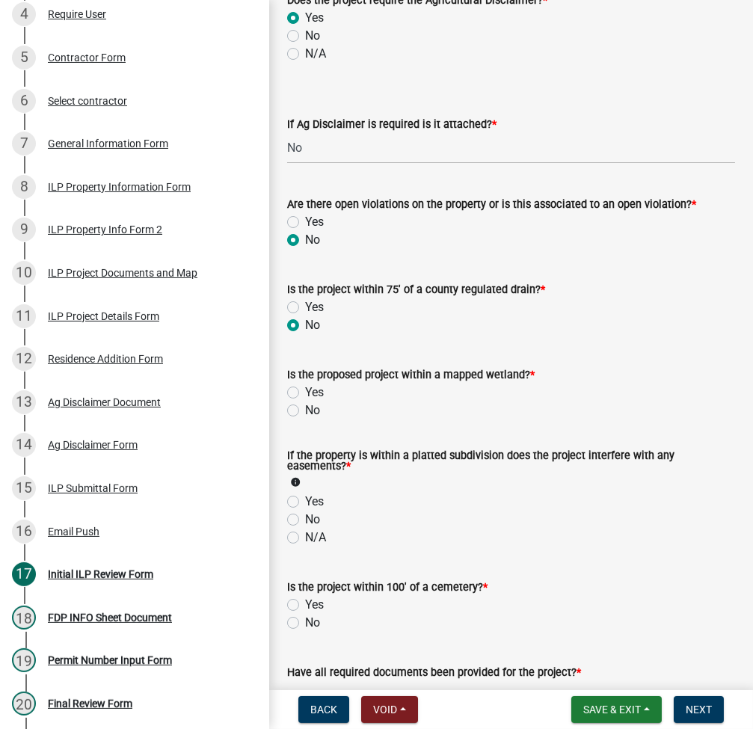
click at [305, 410] on label "No" at bounding box center [312, 411] width 15 height 18
click at [305, 410] on input "No" at bounding box center [310, 407] width 10 height 10
radio input "true"
click at [305, 518] on label "No" at bounding box center [312, 520] width 15 height 18
click at [305, 518] on input "No" at bounding box center [310, 516] width 10 height 10
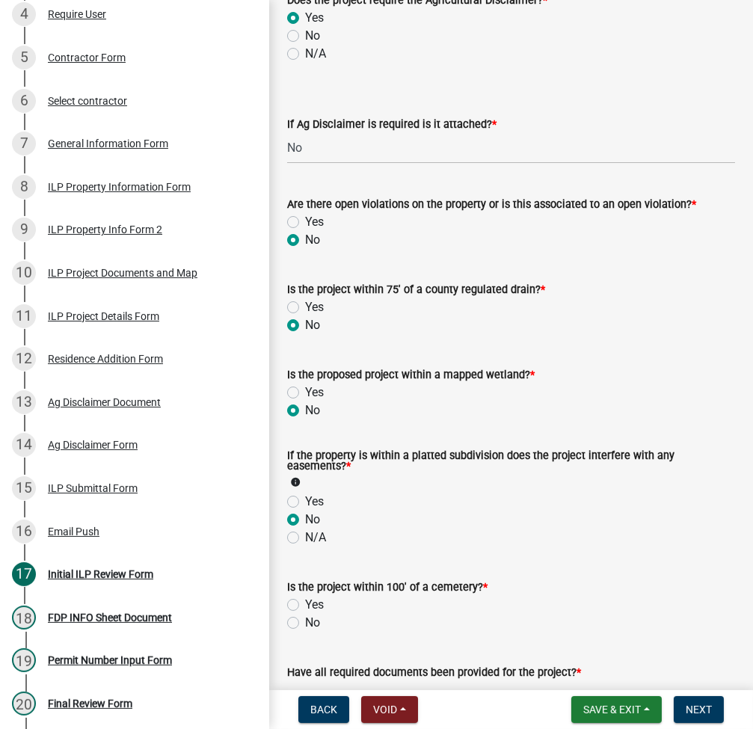
radio input "true"
click at [305, 538] on label "N/A" at bounding box center [315, 538] width 21 height 18
click at [305, 538] on input "N/A" at bounding box center [310, 534] width 10 height 10
radio input "true"
click at [305, 624] on label "No" at bounding box center [312, 623] width 15 height 18
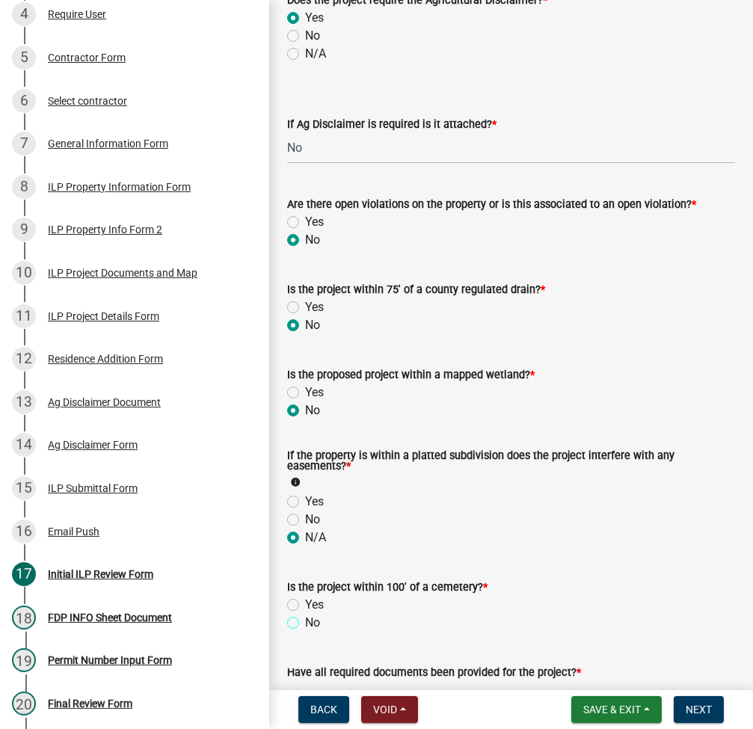
click at [305, 624] on input "No" at bounding box center [310, 619] width 10 height 10
radio input "true"
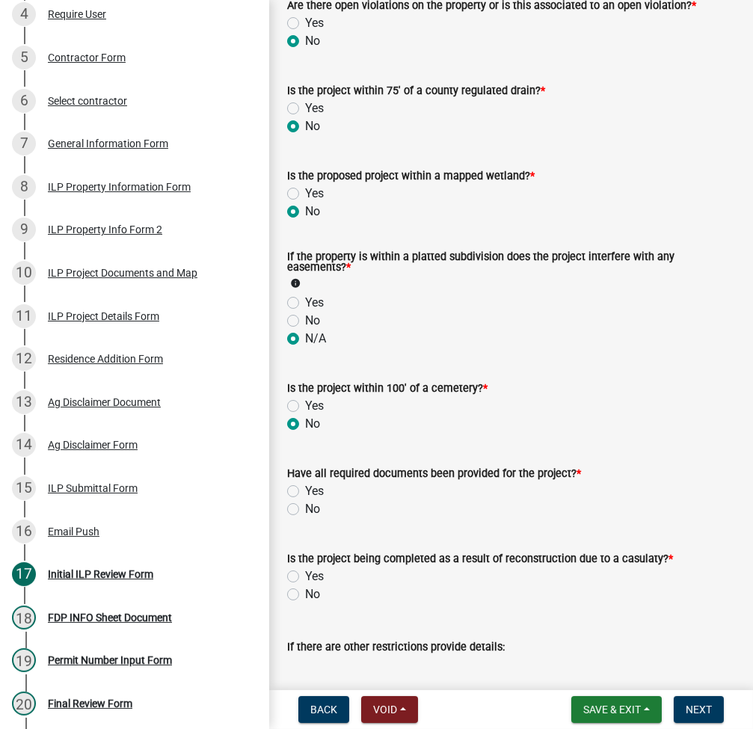
scroll to position [1596, 0]
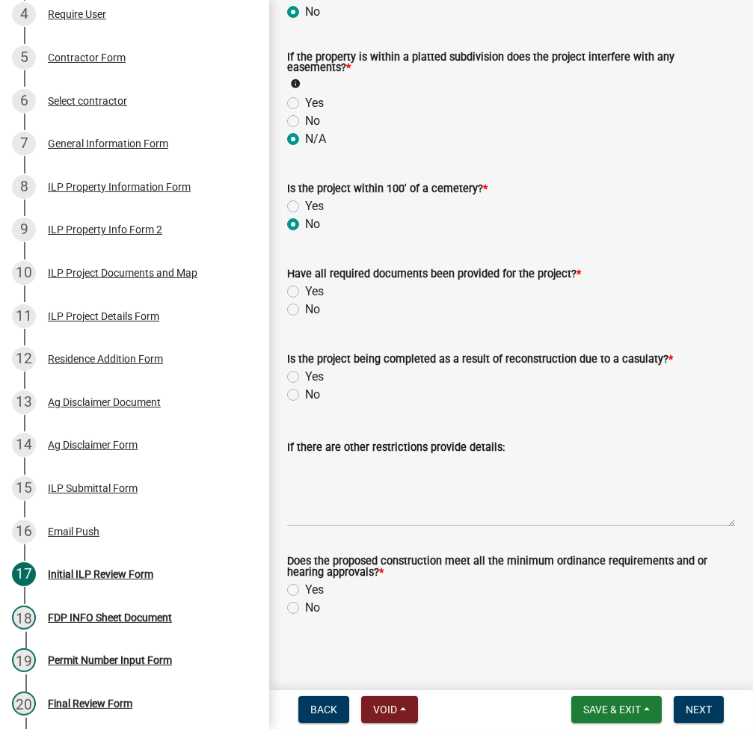
click at [305, 310] on label "No" at bounding box center [312, 310] width 15 height 18
click at [305, 310] on input "No" at bounding box center [310, 306] width 10 height 10
radio input "true"
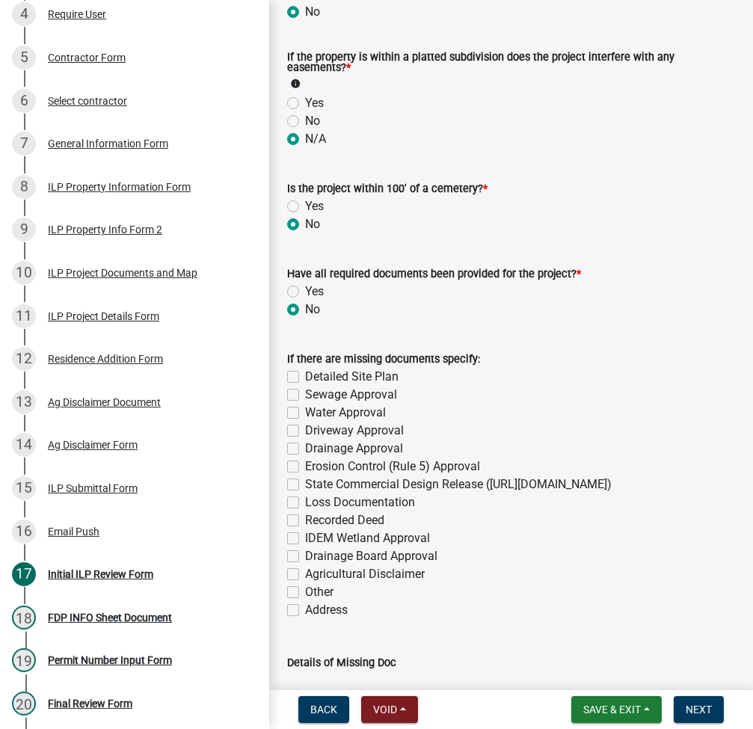
click at [305, 396] on label "Sewage Approval" at bounding box center [351, 395] width 92 height 18
click at [305, 396] on input "Sewage Approval" at bounding box center [310, 391] width 10 height 10
checkbox input "true"
checkbox input "false"
checkbox input "true"
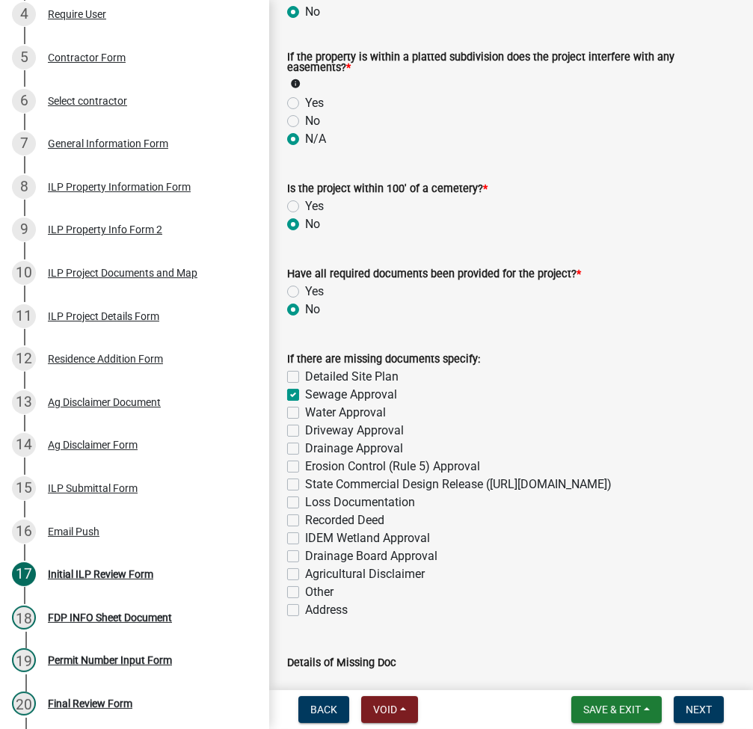
checkbox input "false"
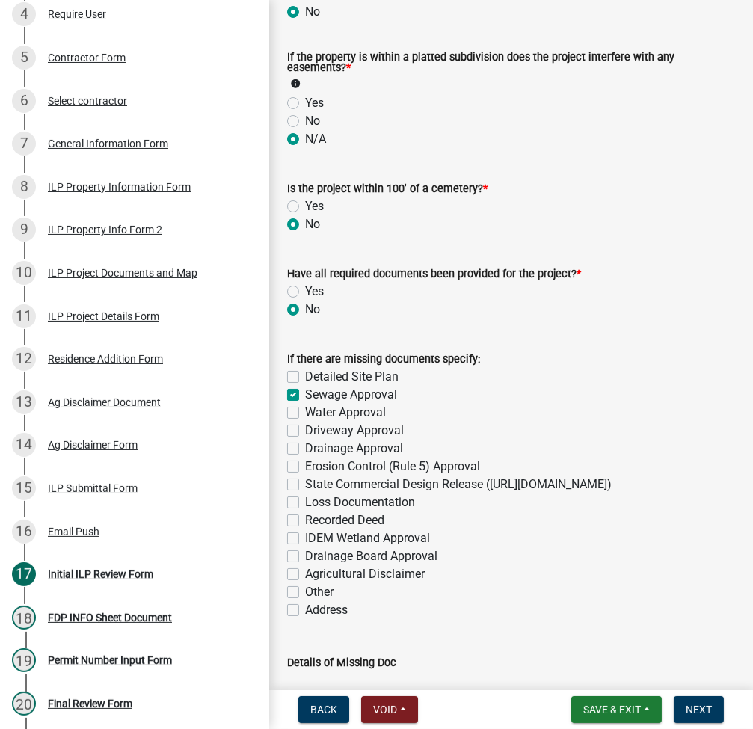
checkbox input "false"
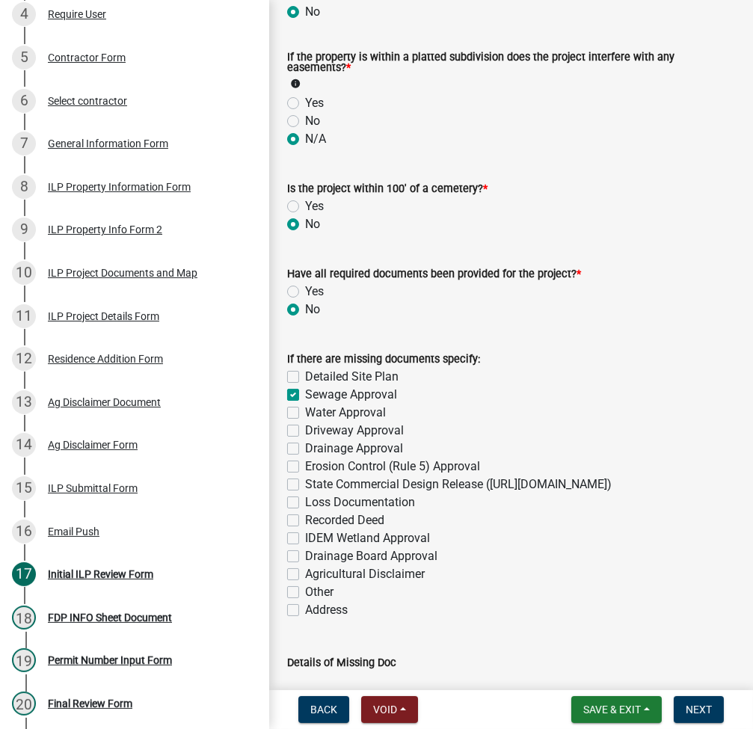
checkbox input "false"
click at [305, 411] on label "Water Approval" at bounding box center [345, 413] width 81 height 18
click at [305, 411] on input "Water Approval" at bounding box center [310, 409] width 10 height 10
checkbox input "true"
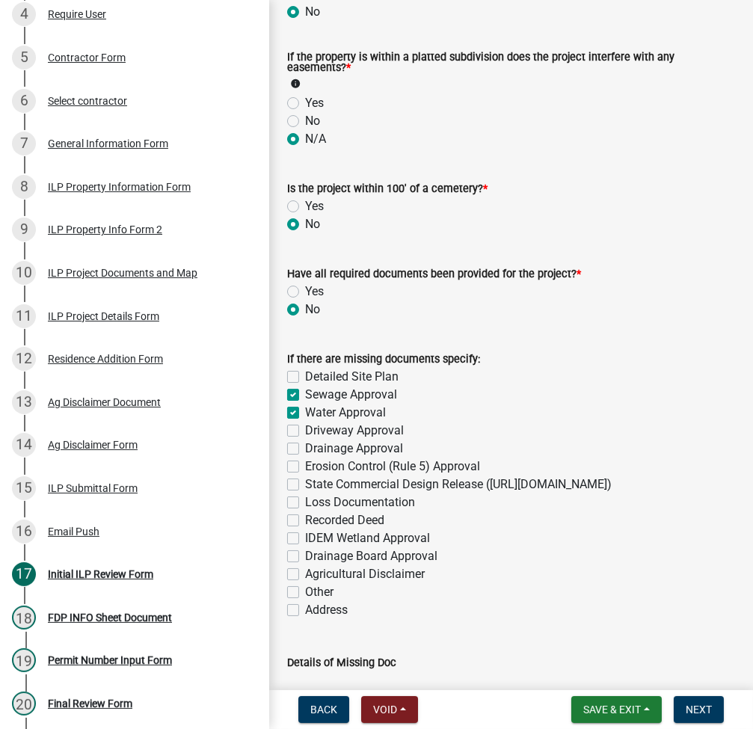
checkbox input "false"
checkbox input "true"
checkbox input "false"
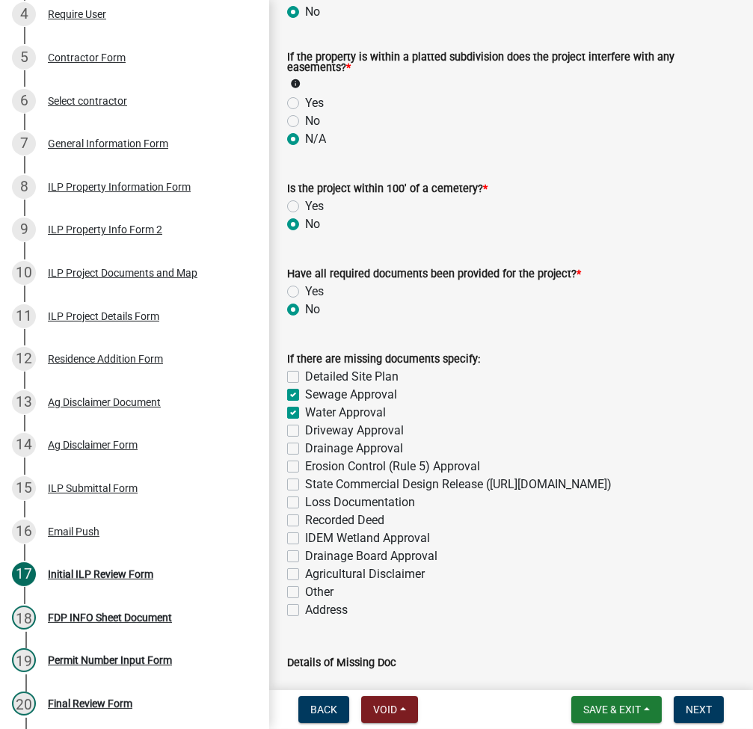
checkbox input "false"
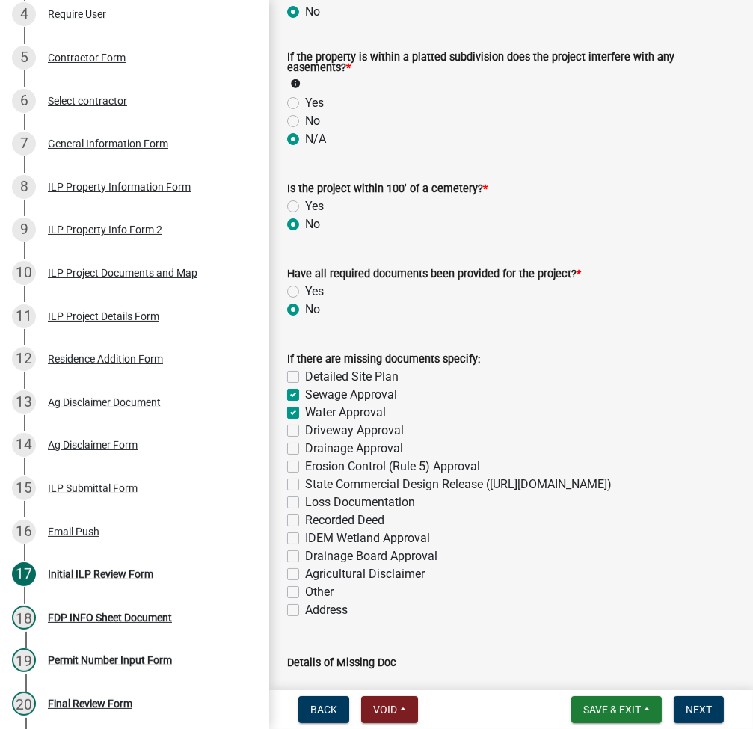
checkbox input "false"
click at [305, 584] on label "Agricultural Disclaimer" at bounding box center [365, 575] width 120 height 18
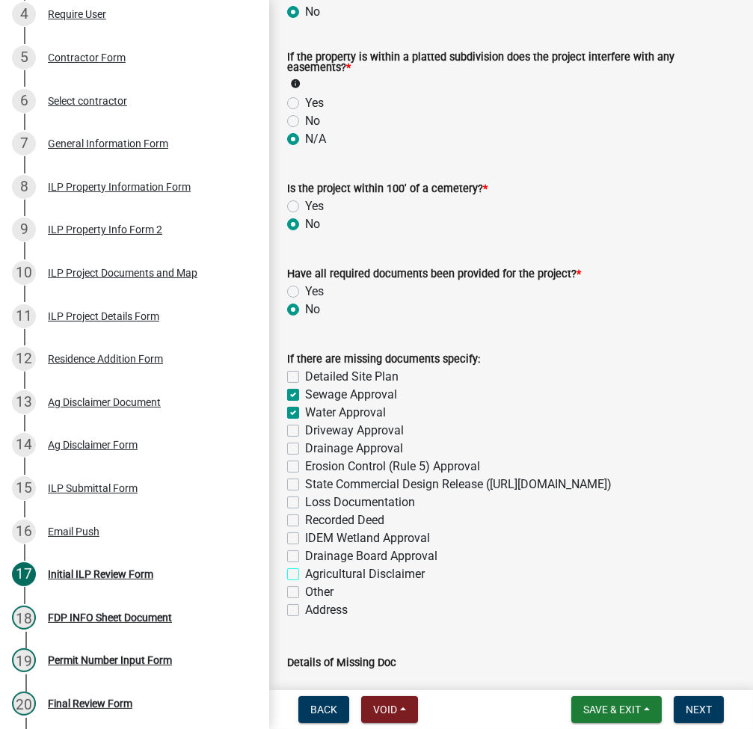
click at [305, 575] on input "Agricultural Disclaimer" at bounding box center [310, 571] width 10 height 10
checkbox input "true"
checkbox input "false"
checkbox input "true"
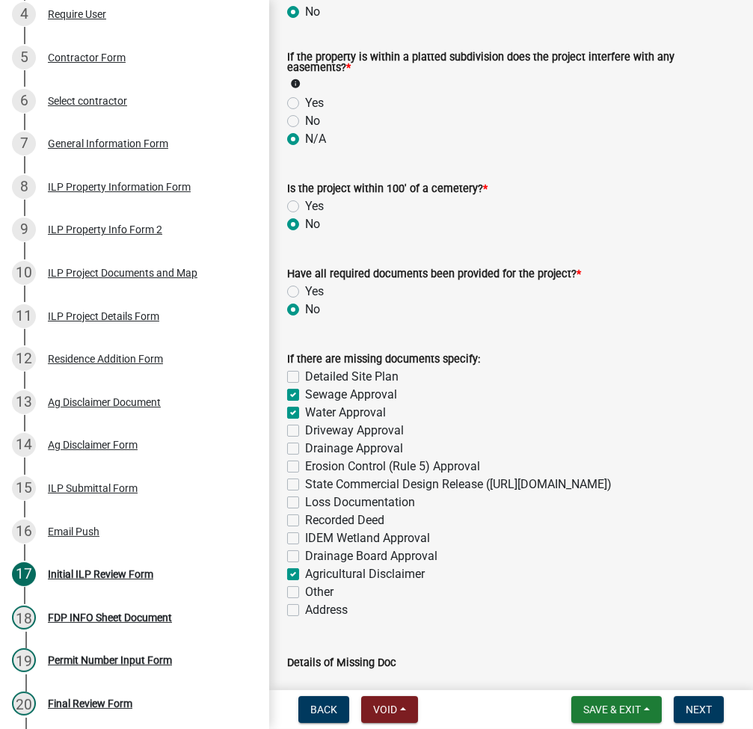
checkbox input "false"
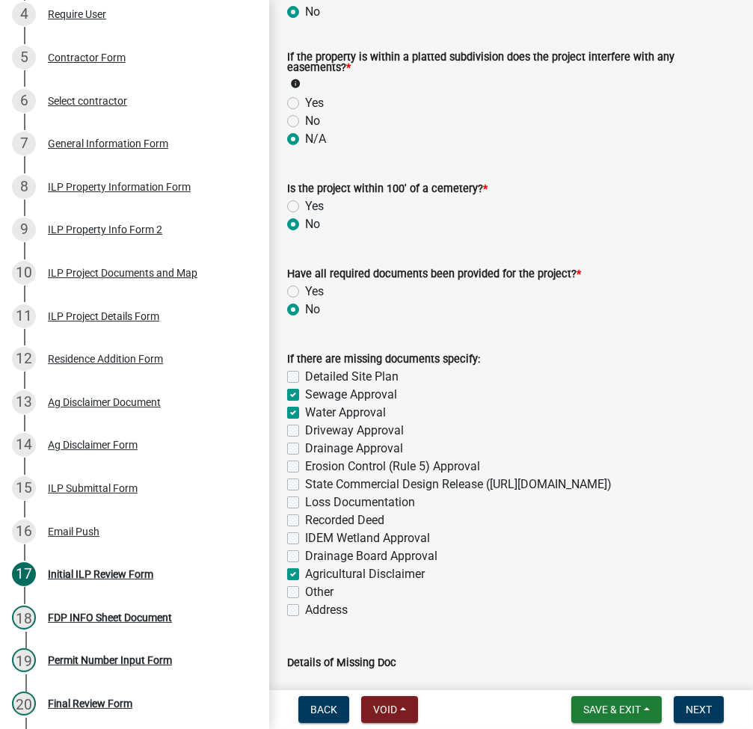
checkbox input "false"
checkbox input "true"
checkbox input "false"
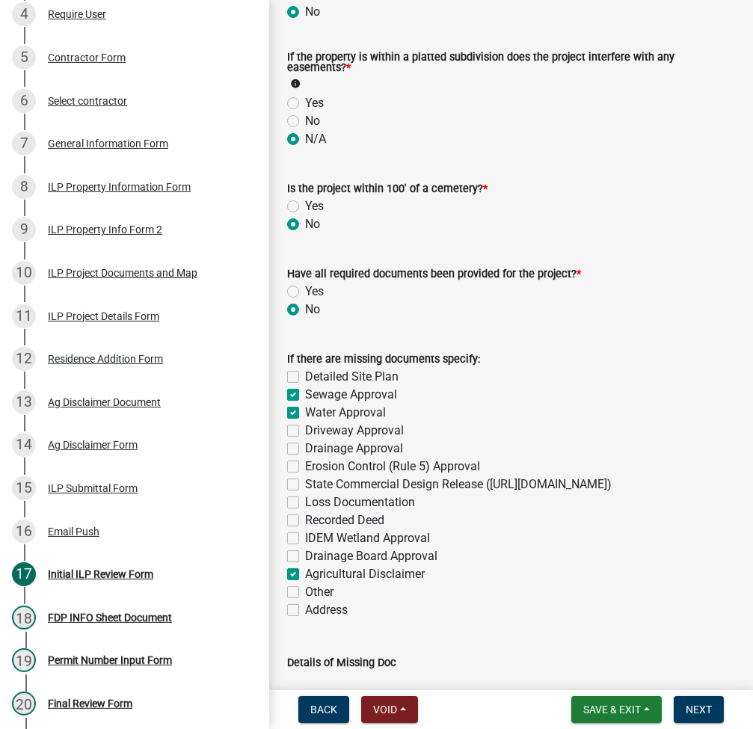
checkbox input "false"
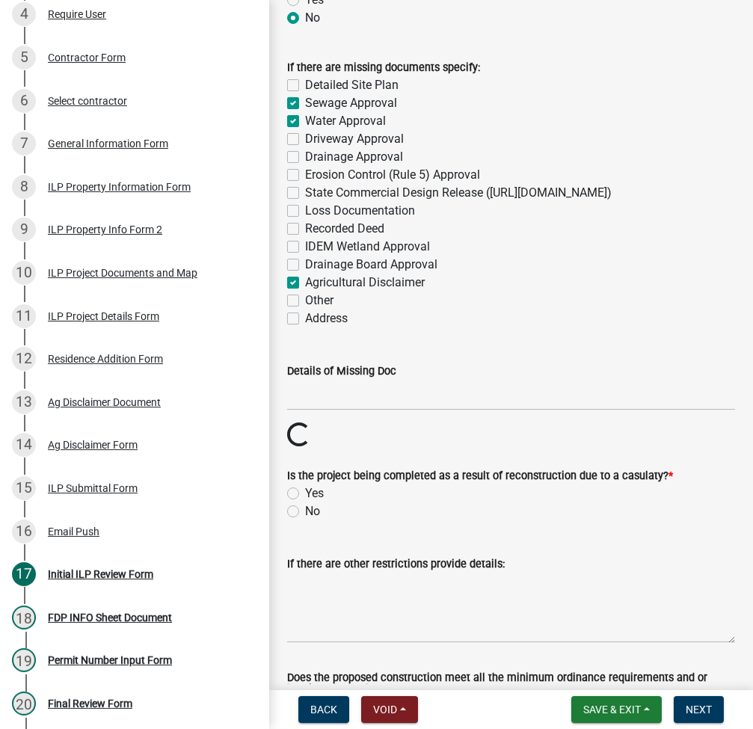
scroll to position [1994, 0]
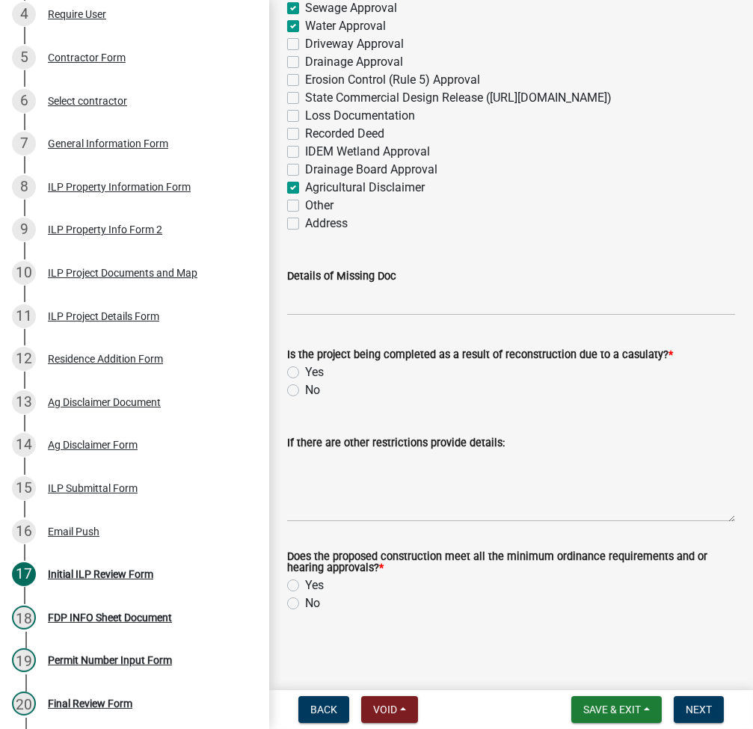
click at [305, 395] on label "No" at bounding box center [312, 391] width 15 height 18
click at [305, 391] on input "No" at bounding box center [310, 387] width 10 height 10
radio input "true"
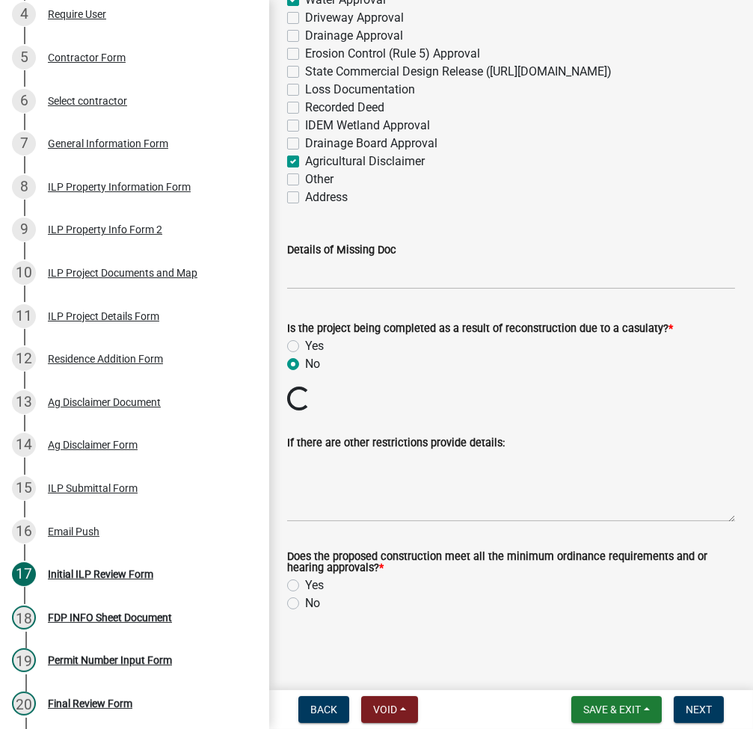
scroll to position [2000, 0]
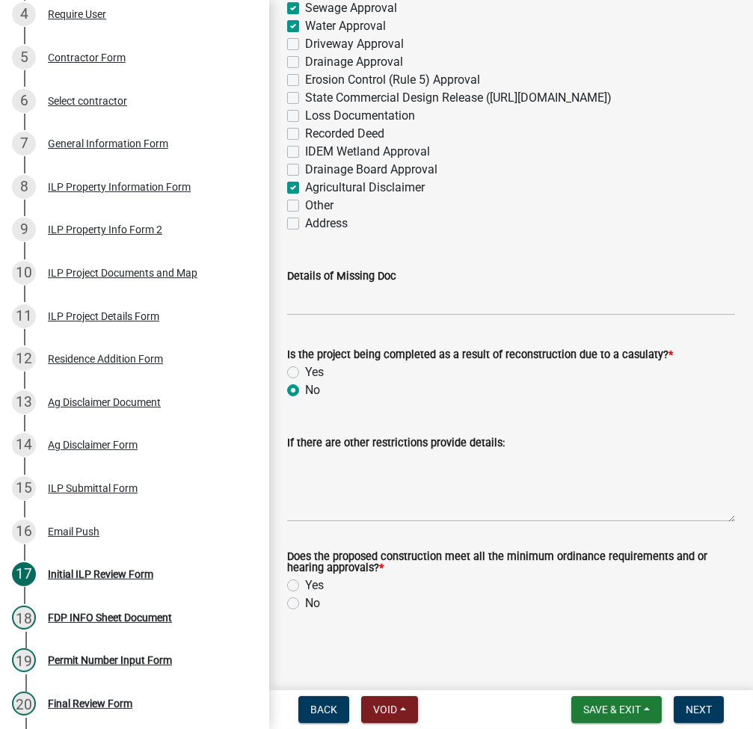
click at [305, 591] on label "Yes" at bounding box center [314, 586] width 19 height 18
click at [305, 587] on input "Yes" at bounding box center [310, 582] width 10 height 10
radio input "true"
click at [698, 707] on span "Next" at bounding box center [699, 710] width 26 height 12
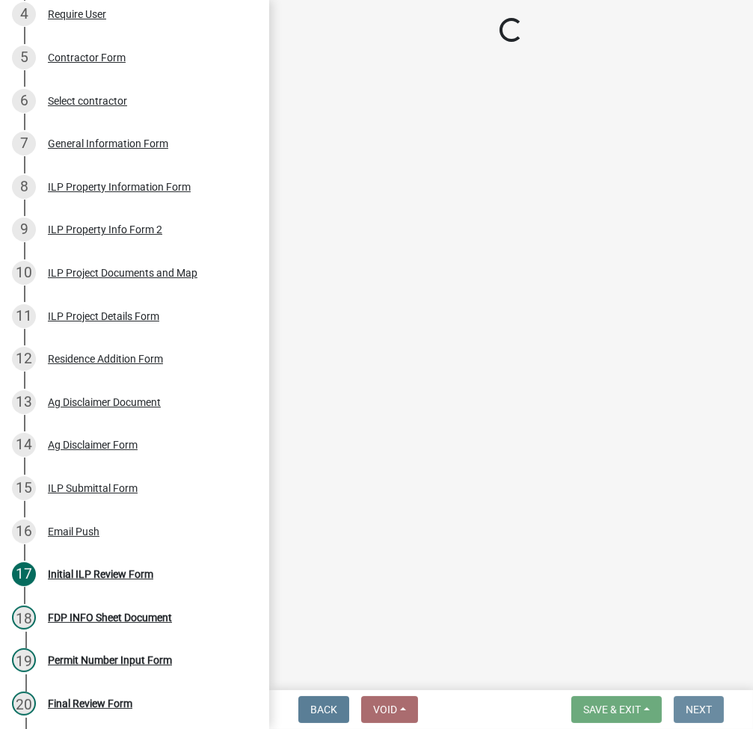
scroll to position [0, 0]
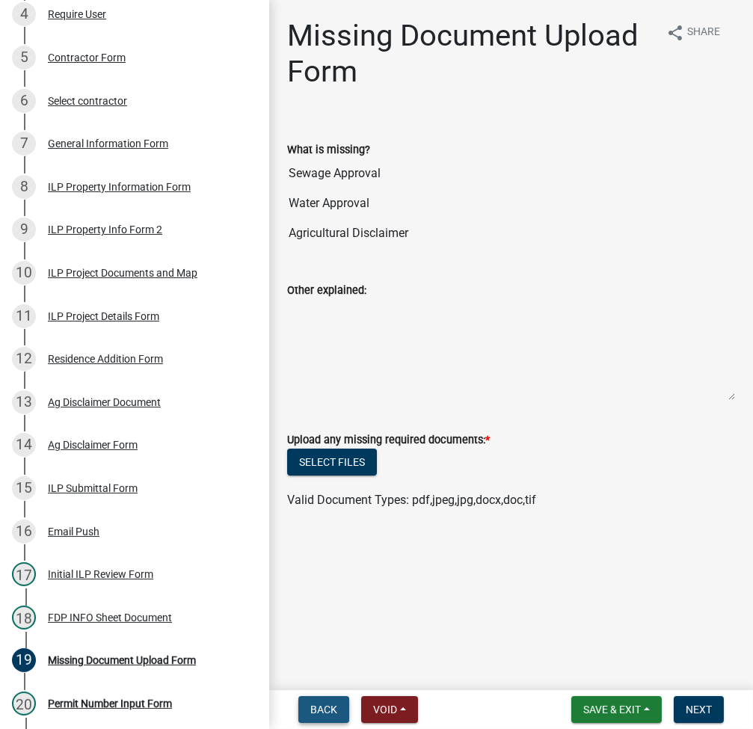
click at [329, 711] on span "Back" at bounding box center [323, 710] width 27 height 12
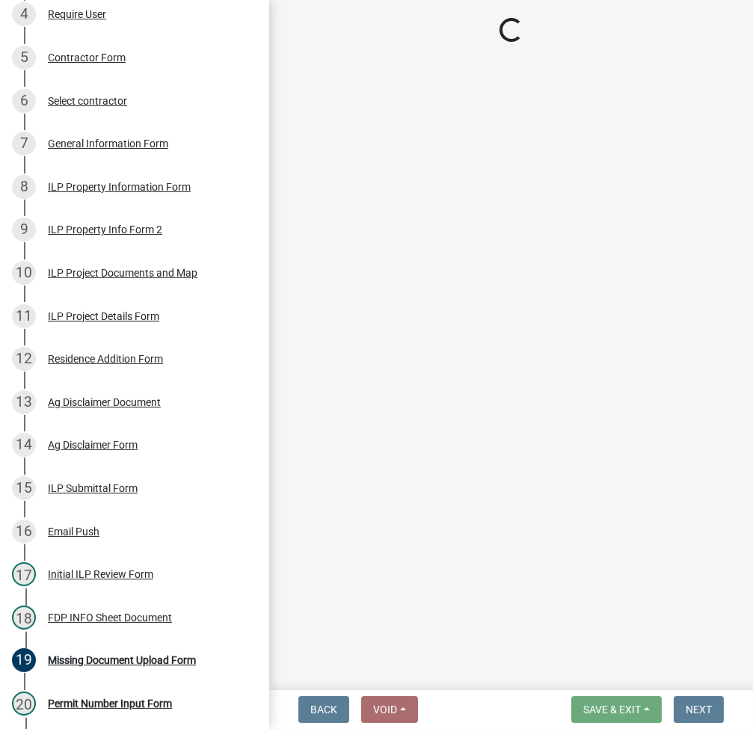
select select "fc758b50-acba-4166-9f24-5248f0f78016"
select select "848ca50e-fe36-4303-a6f7-2f0fd11b41b3"
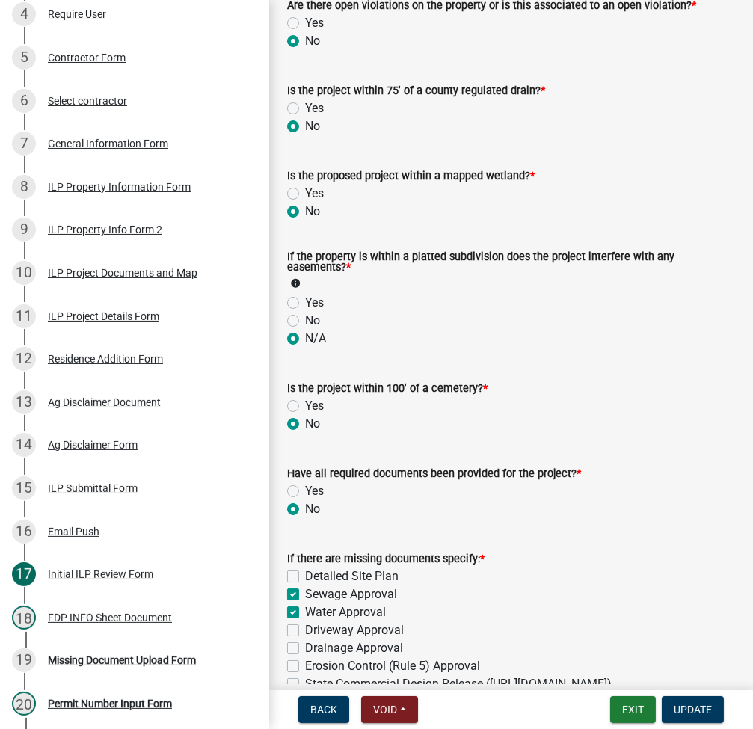
scroll to position [2000, 0]
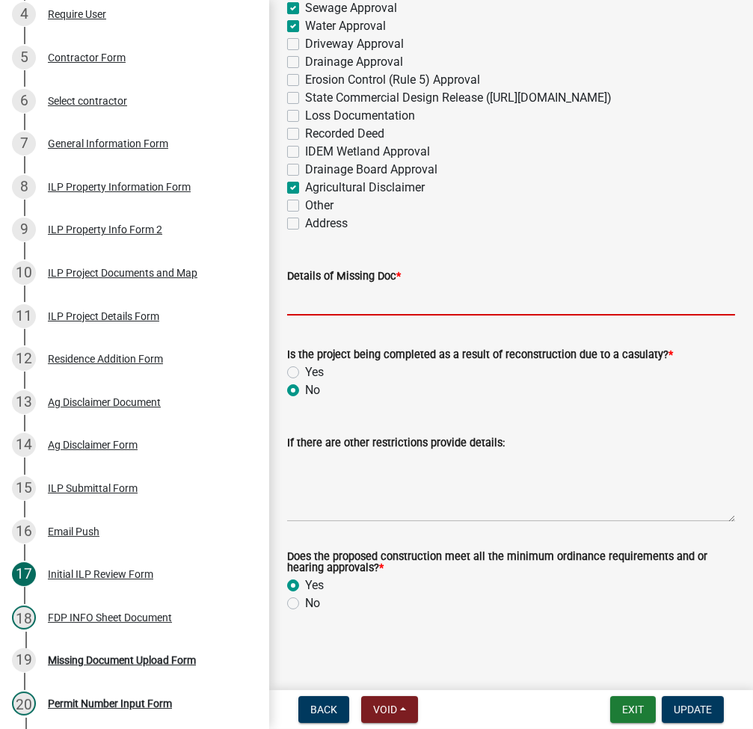
click at [485, 302] on input "Details of Missing Doc *" at bounding box center [511, 300] width 448 height 31
type input "a"
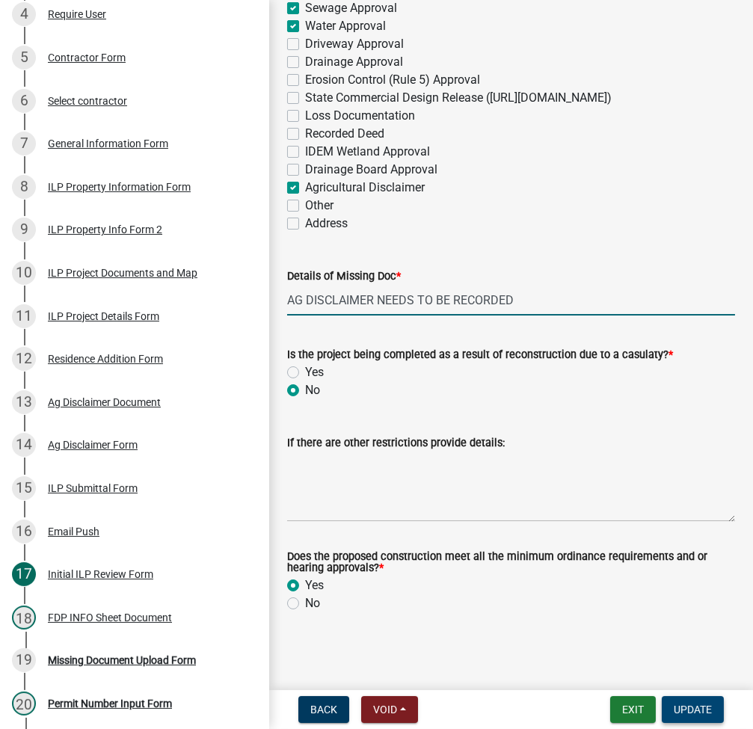
type input "AG DISCLAIMER NEEDS TO BE RECORDED"
click at [695, 707] on span "Update" at bounding box center [693, 710] width 38 height 12
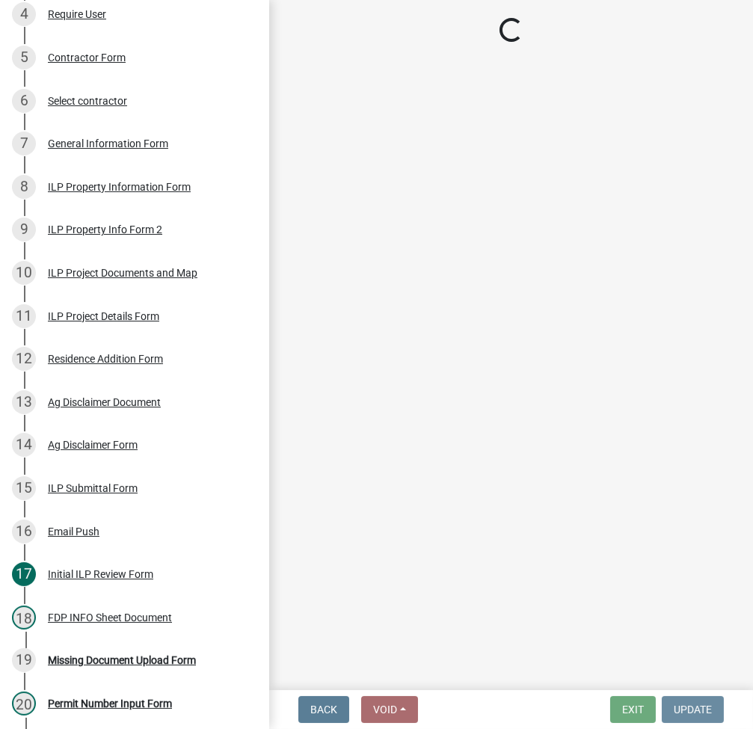
scroll to position [0, 0]
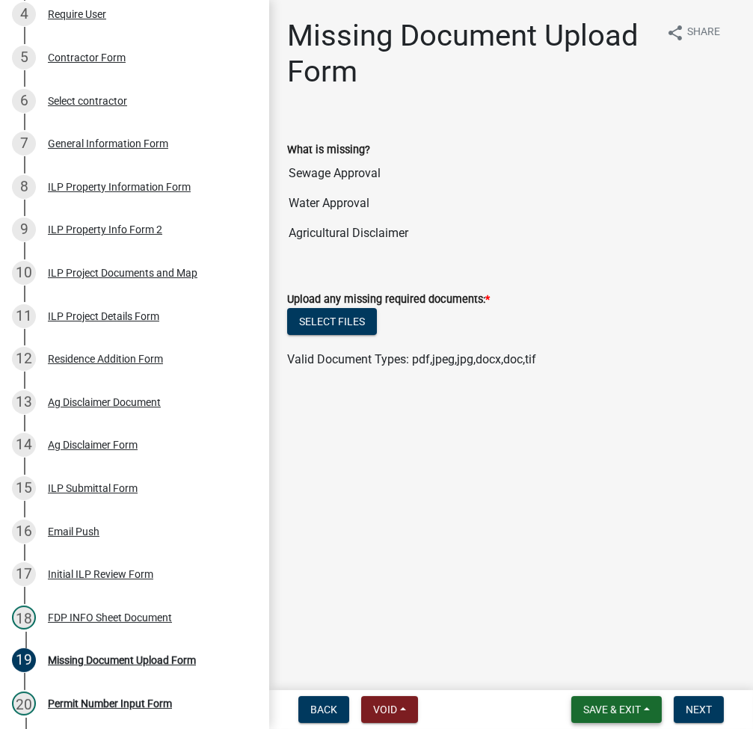
click at [598, 707] on span "Save & Exit" at bounding box center [613, 710] width 58 height 12
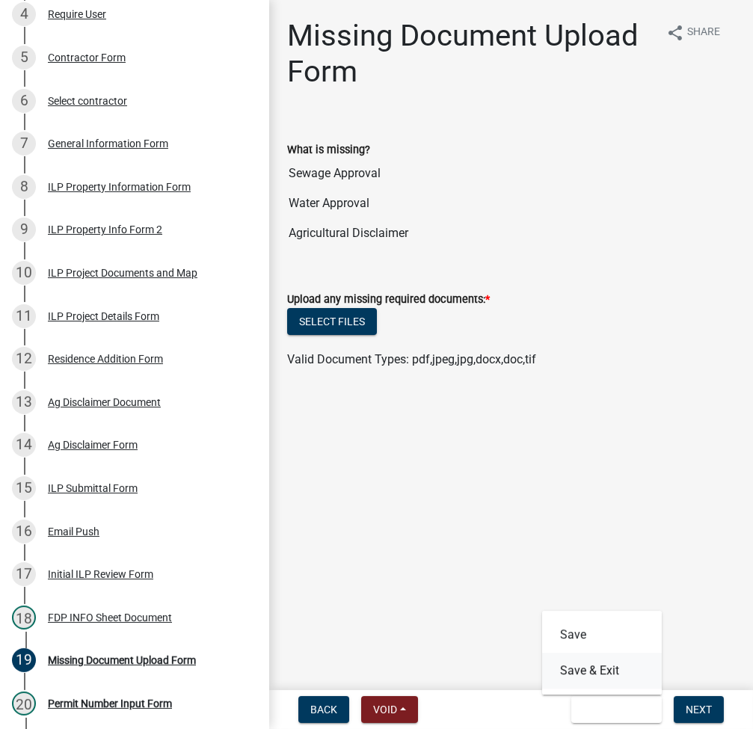
click at [598, 677] on button "Save & Exit" at bounding box center [602, 671] width 120 height 36
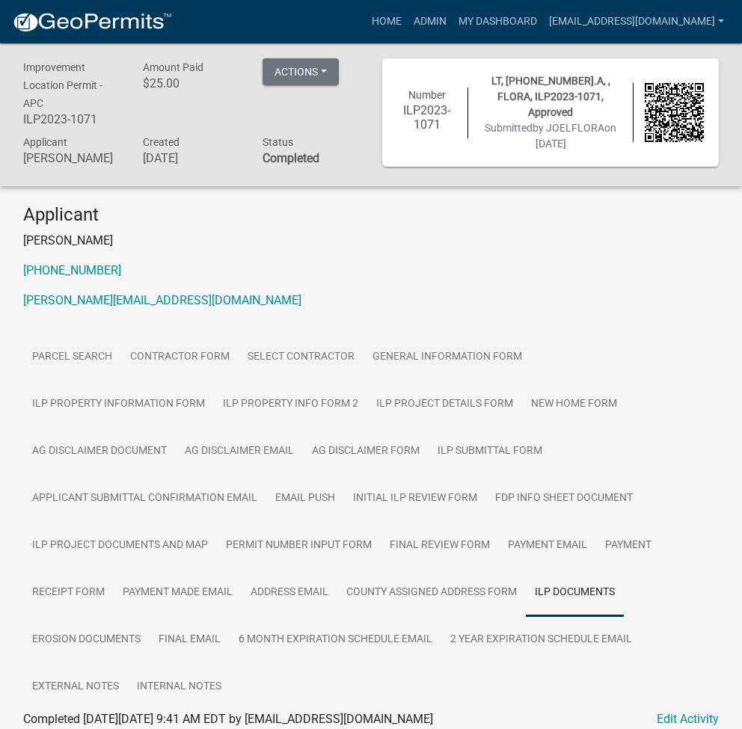
scroll to position [46, 0]
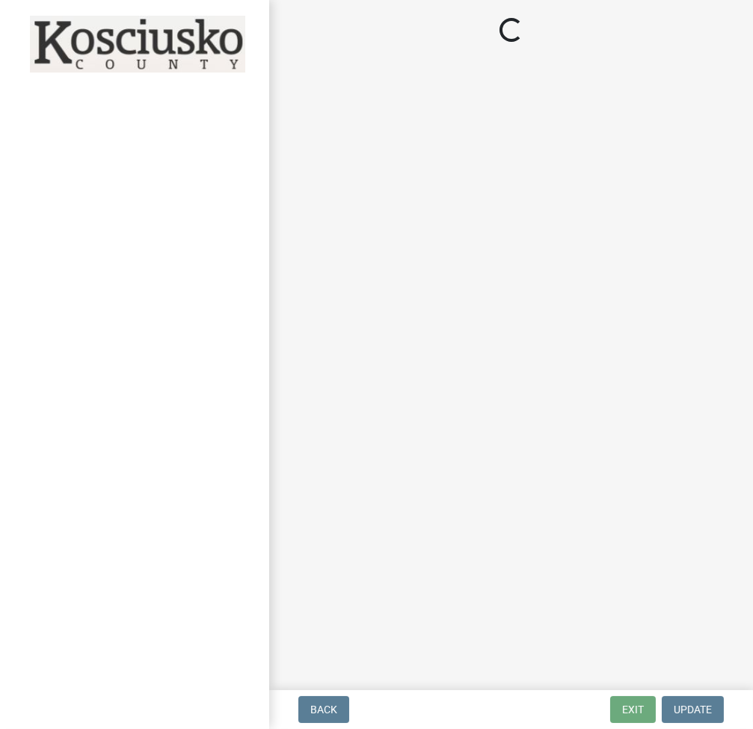
select select "3: 3"
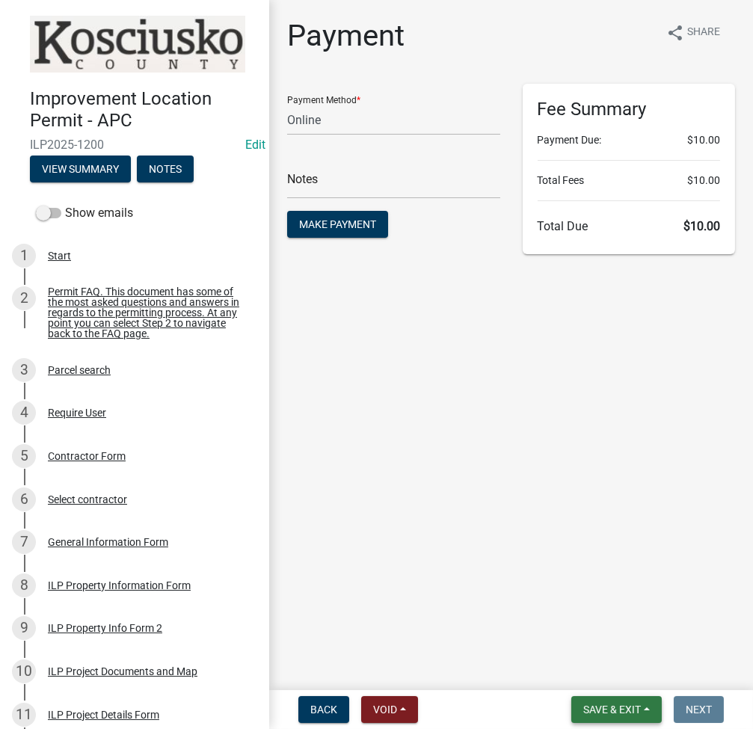
click at [616, 701] on button "Save & Exit" at bounding box center [617, 709] width 91 height 27
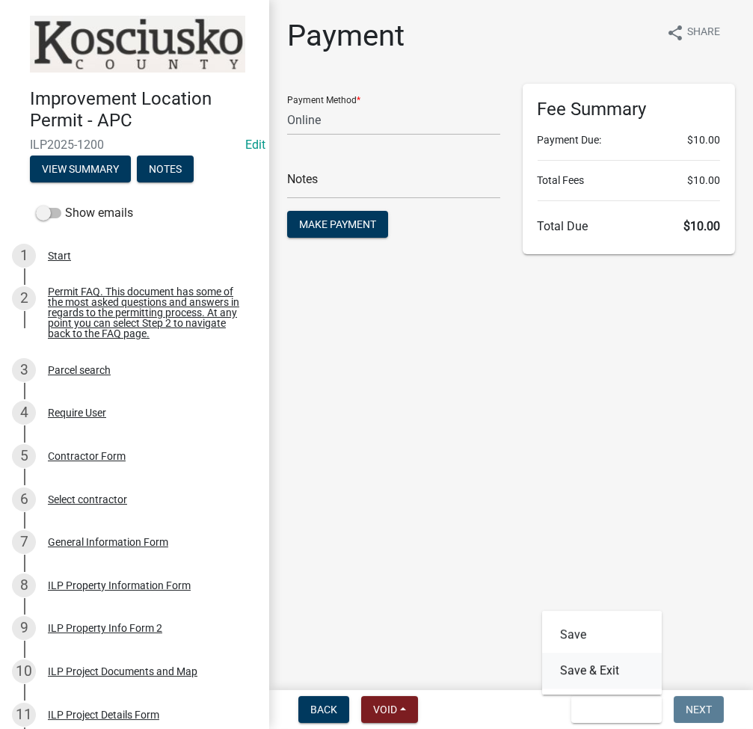
click at [592, 671] on button "Save & Exit" at bounding box center [602, 671] width 120 height 36
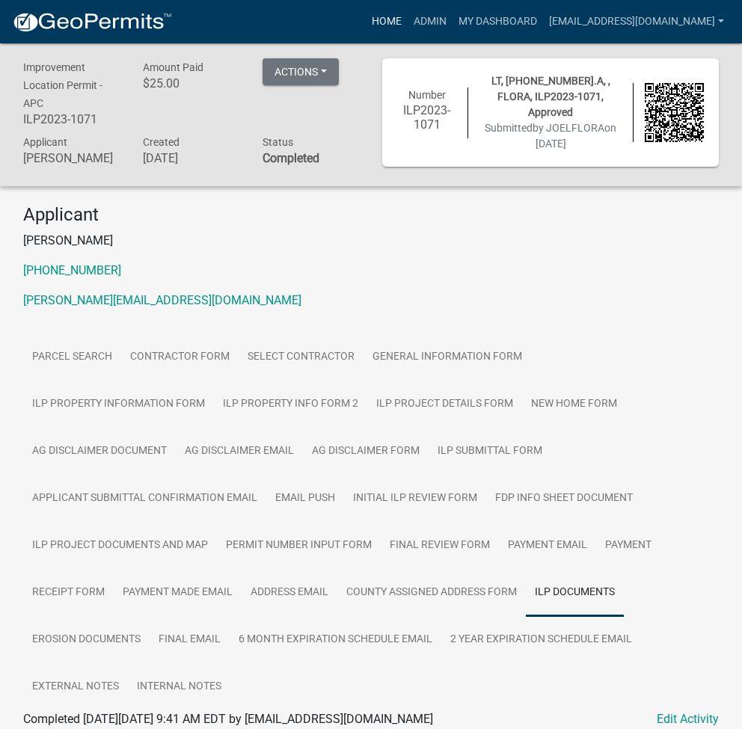
scroll to position [46, 0]
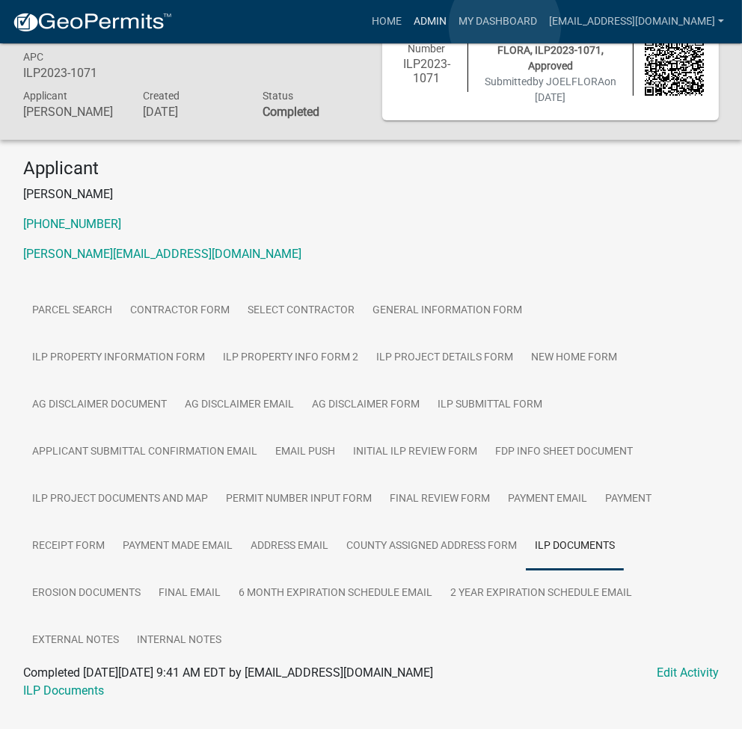
click at [453, 25] on link "Admin" at bounding box center [430, 21] width 45 height 28
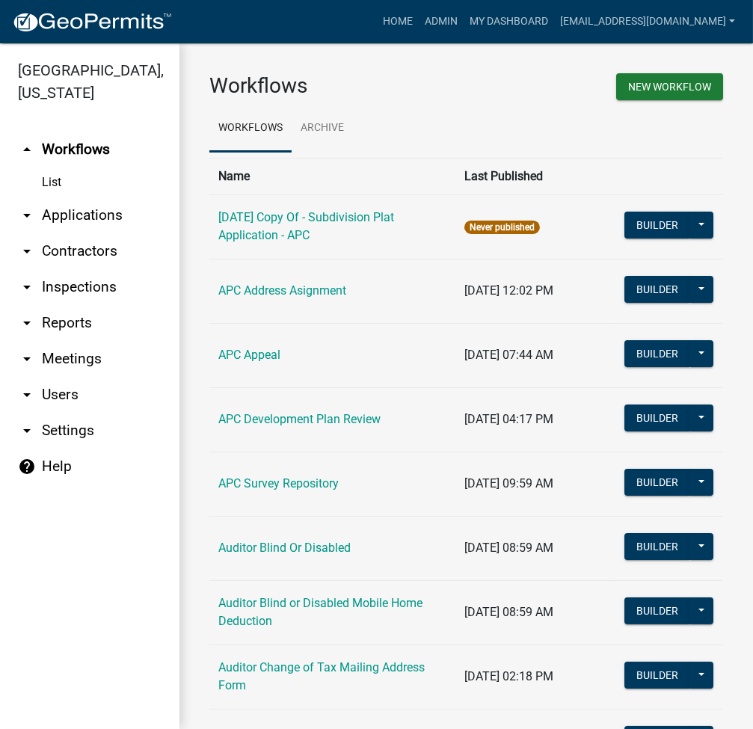
click at [93, 213] on link "arrow_drop_down Applications" at bounding box center [90, 215] width 180 height 36
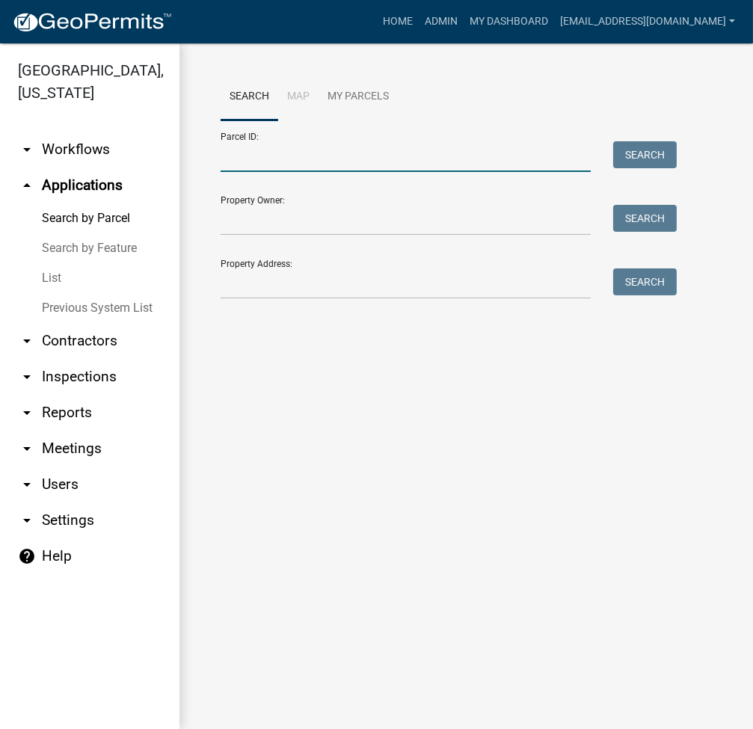
click at [262, 169] on input "Parcel ID:" at bounding box center [406, 156] width 370 height 31
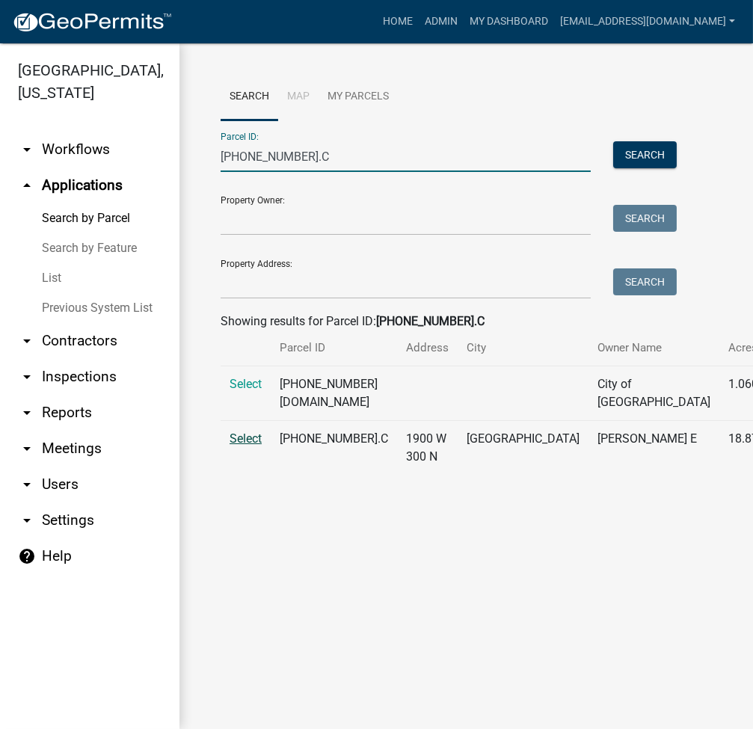
type input "029-119-001.C"
click at [243, 446] on span "Select" at bounding box center [246, 439] width 32 height 14
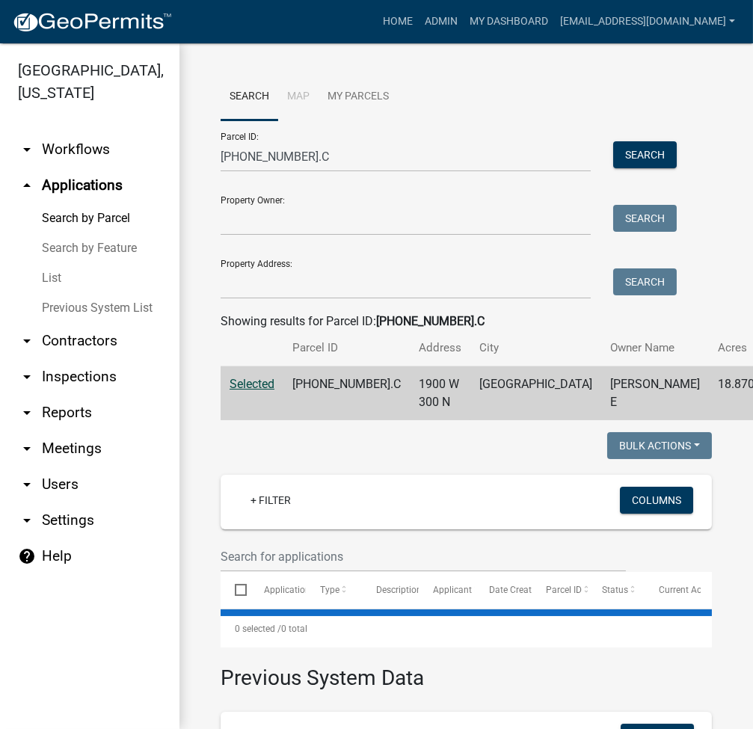
select select "3: 100"
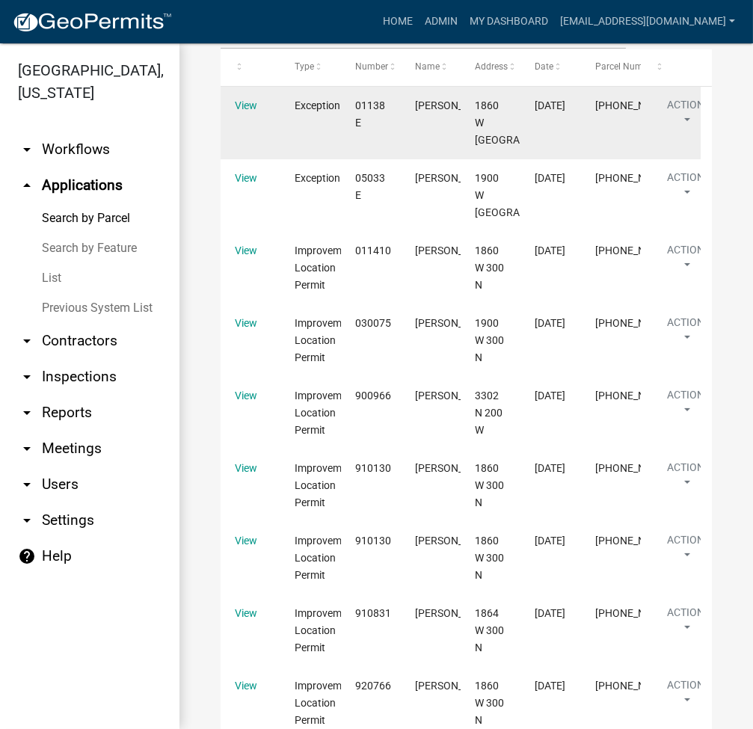
scroll to position [1197, 0]
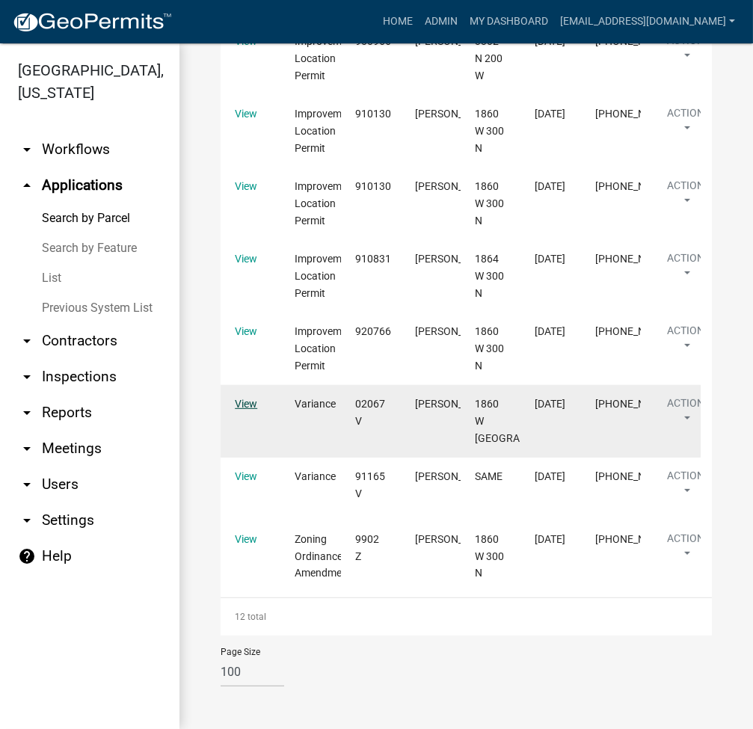
click at [255, 410] on link "View" at bounding box center [246, 404] width 22 height 12
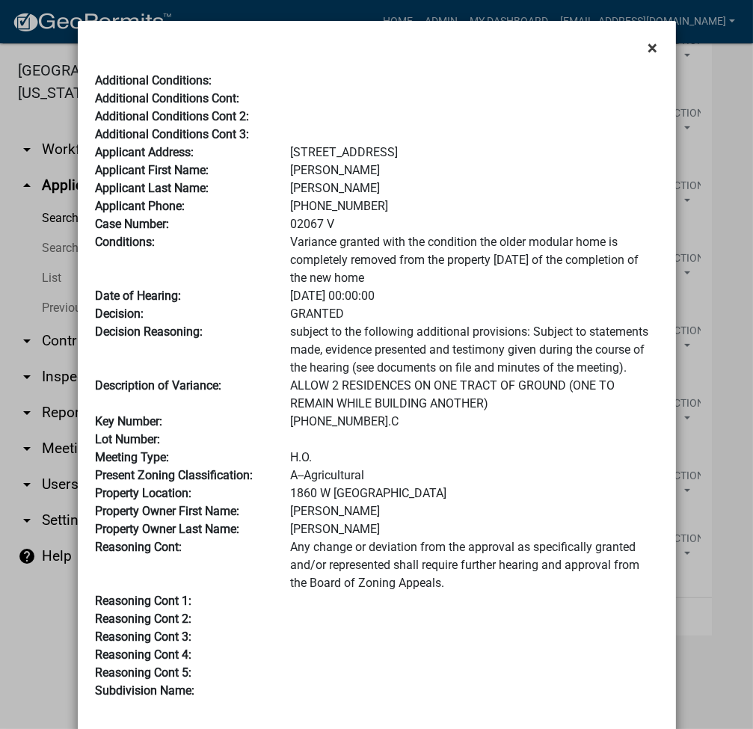
click at [659, 45] on button "×" at bounding box center [654, 48] width 34 height 42
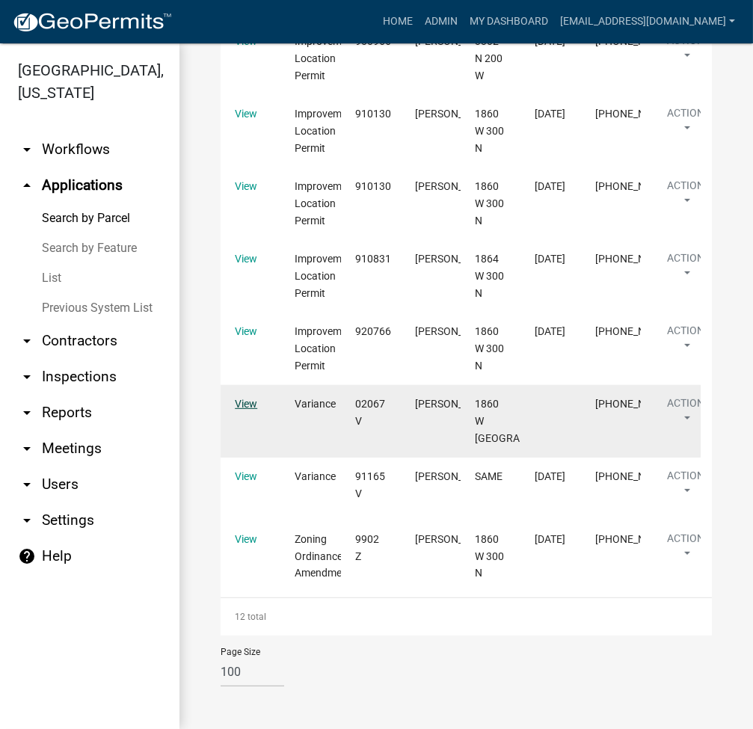
click at [243, 410] on link "View" at bounding box center [246, 404] width 22 height 12
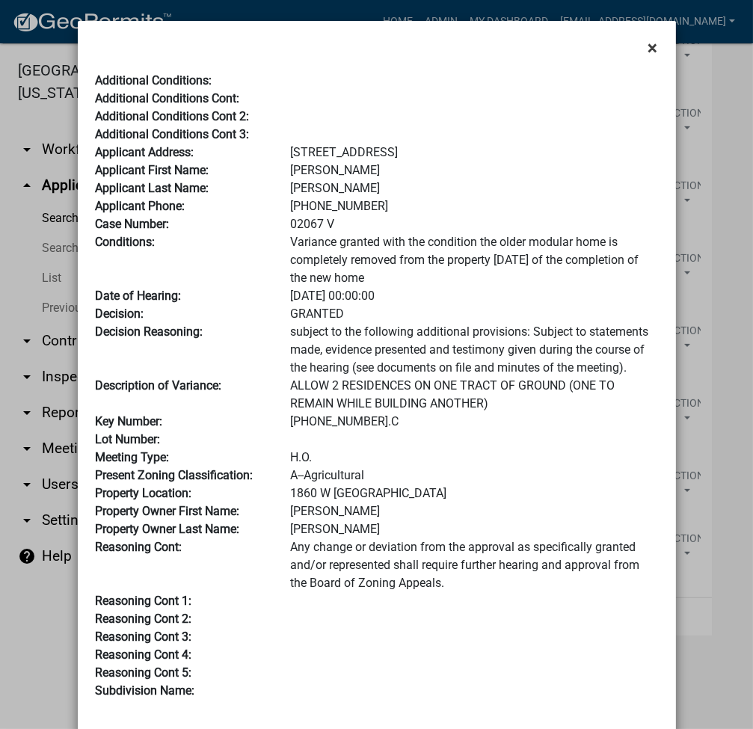
click at [649, 50] on span "×" at bounding box center [654, 47] width 10 height 21
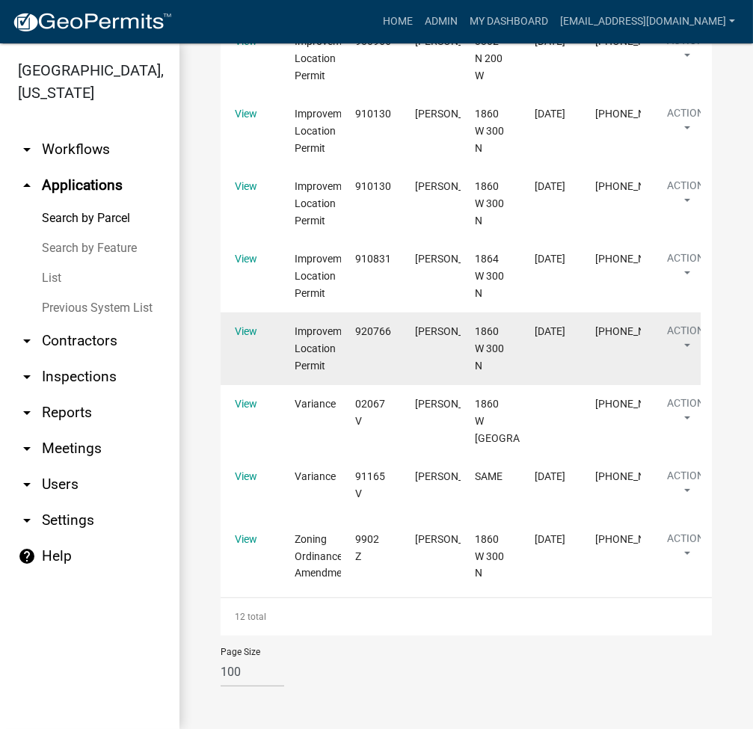
scroll to position [797, 0]
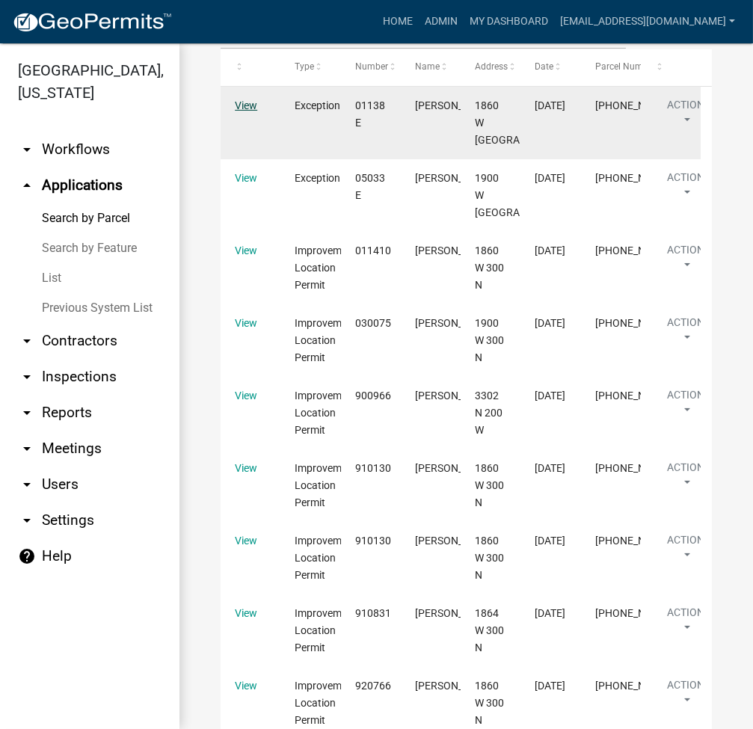
click at [254, 111] on link "View" at bounding box center [246, 105] width 22 height 12
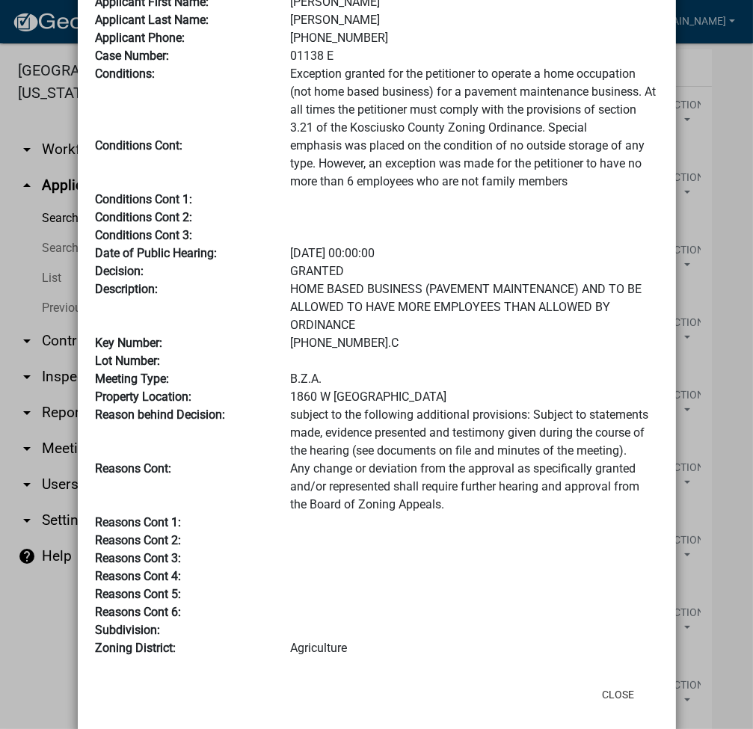
scroll to position [118, 0]
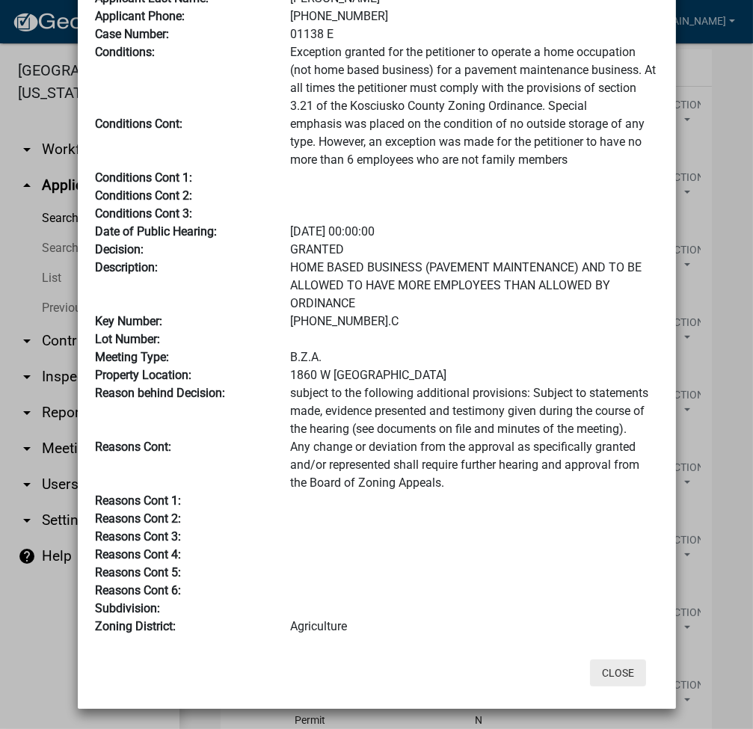
click at [604, 678] on button "Close" at bounding box center [618, 673] width 56 height 27
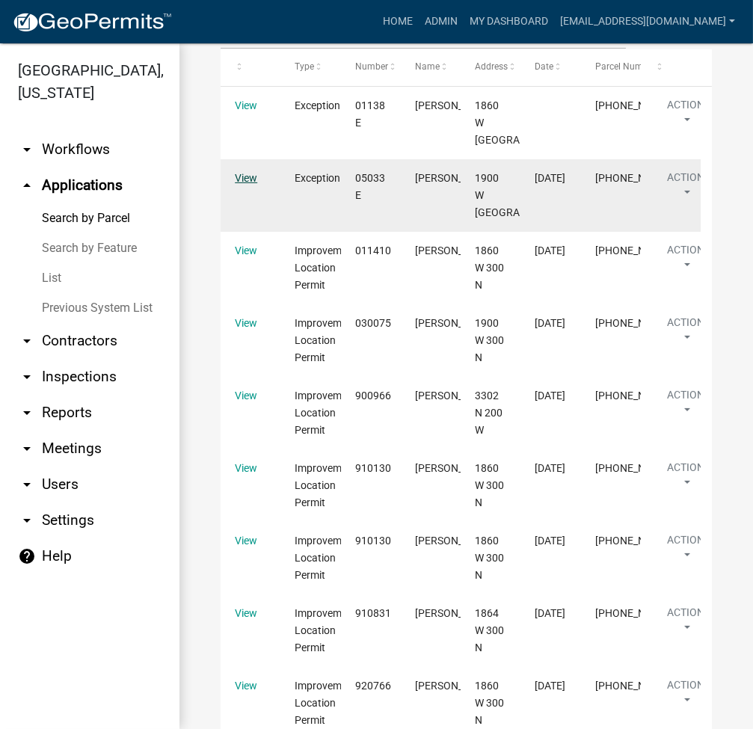
click at [249, 184] on link "View" at bounding box center [246, 178] width 22 height 12
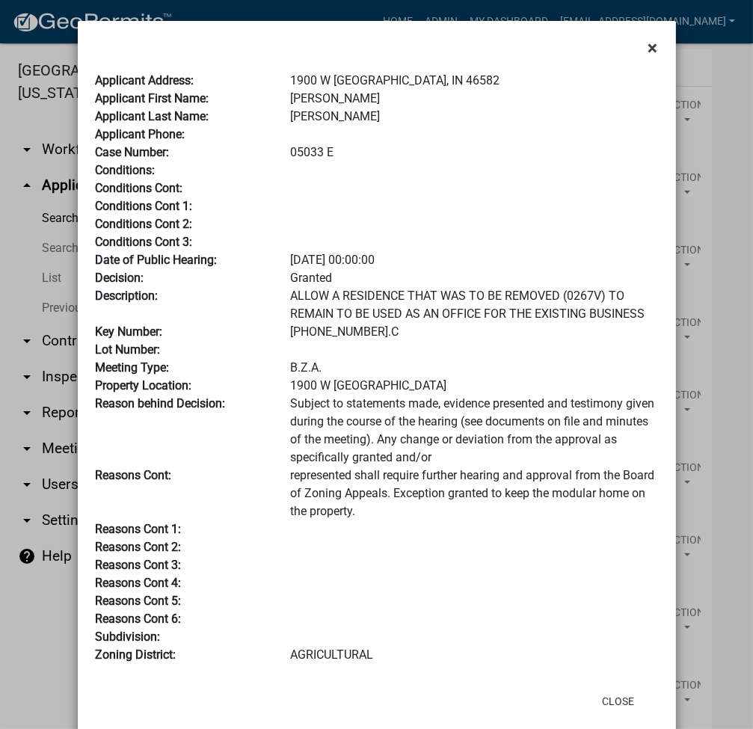
click at [649, 46] on span "×" at bounding box center [654, 47] width 10 height 21
